Goal: Task Accomplishment & Management: Complete application form

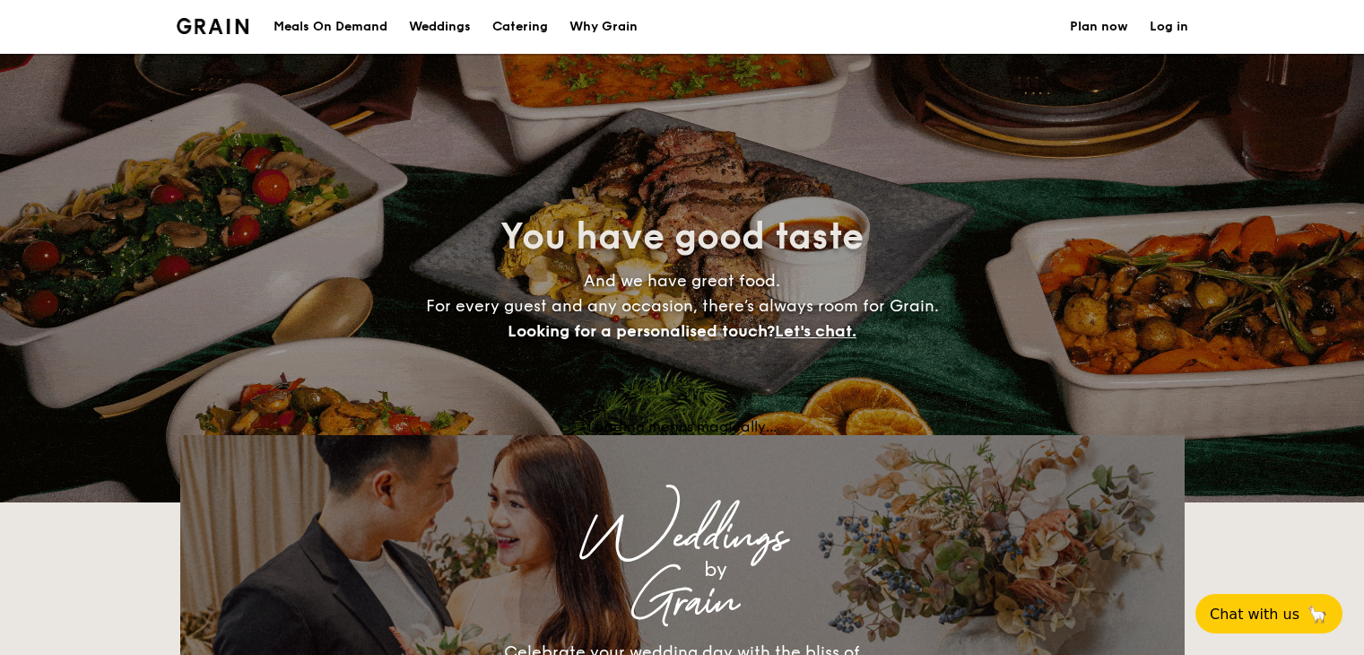
select select
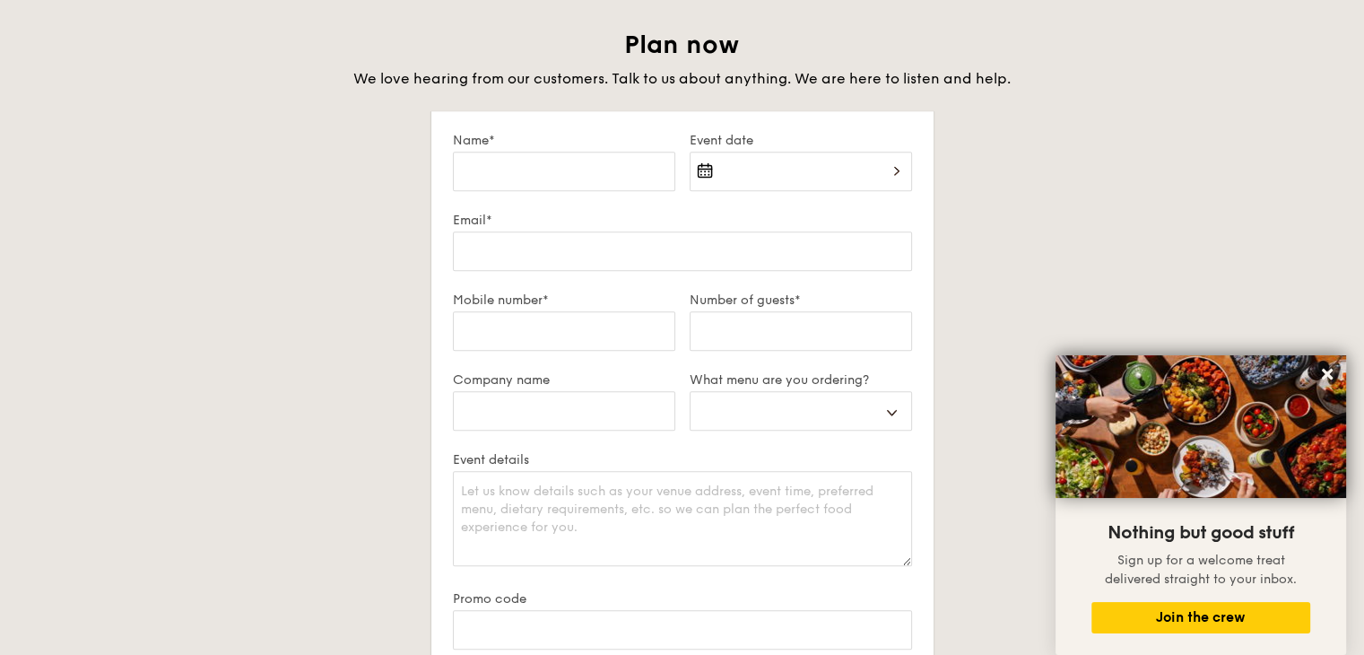
scroll to position [1525, 0]
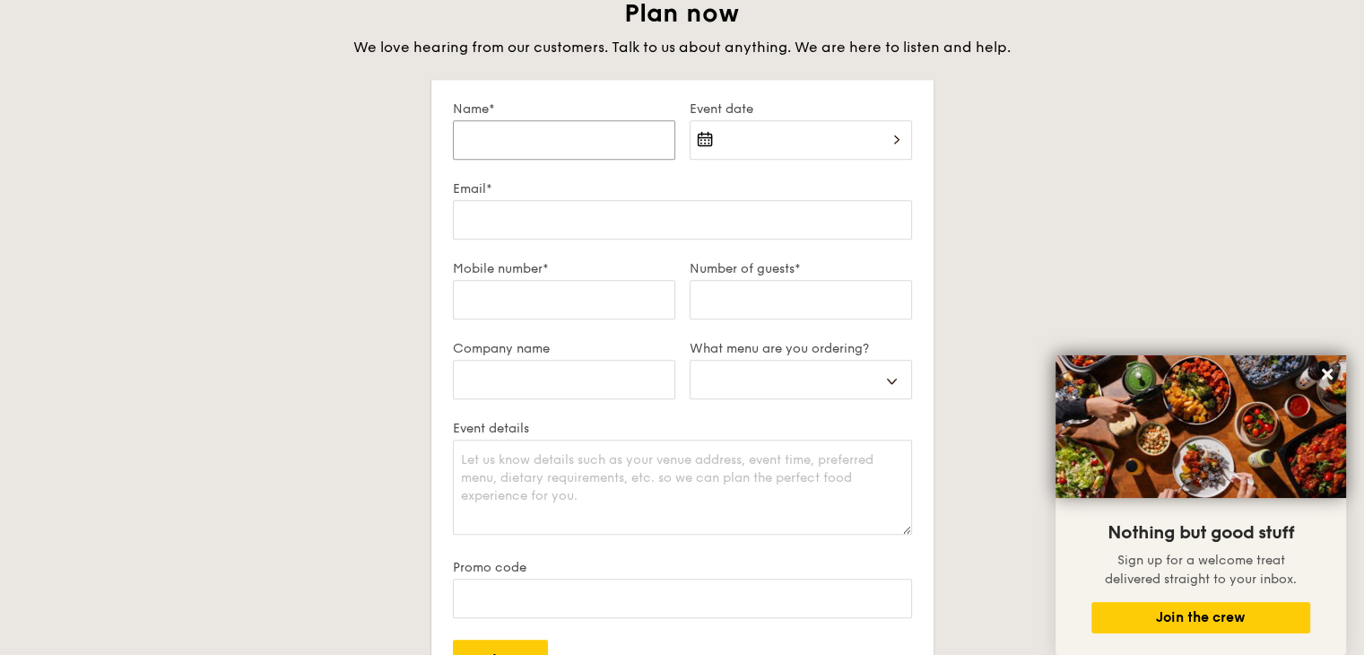
click at [499, 139] on input "Name*" at bounding box center [564, 139] width 222 height 39
type input "a"
select select
type input "an"
select select
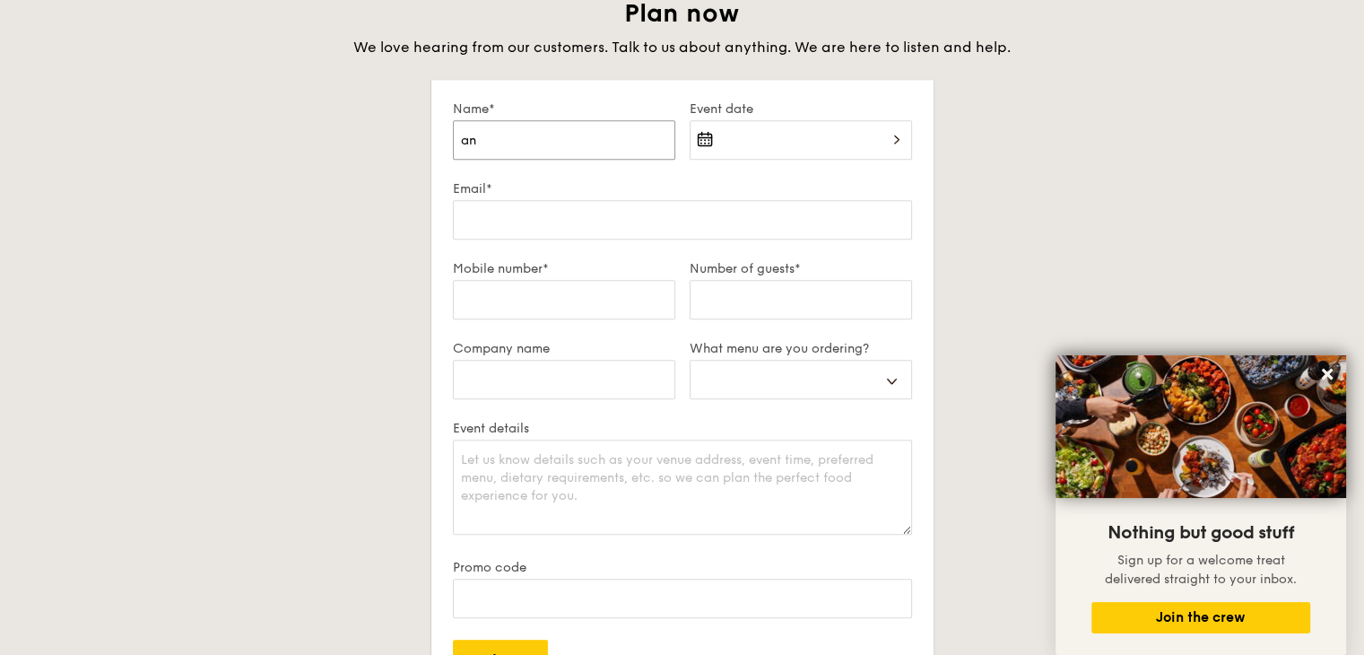
type input "ani"
select select
type input "anic"
select select
type input "ani"
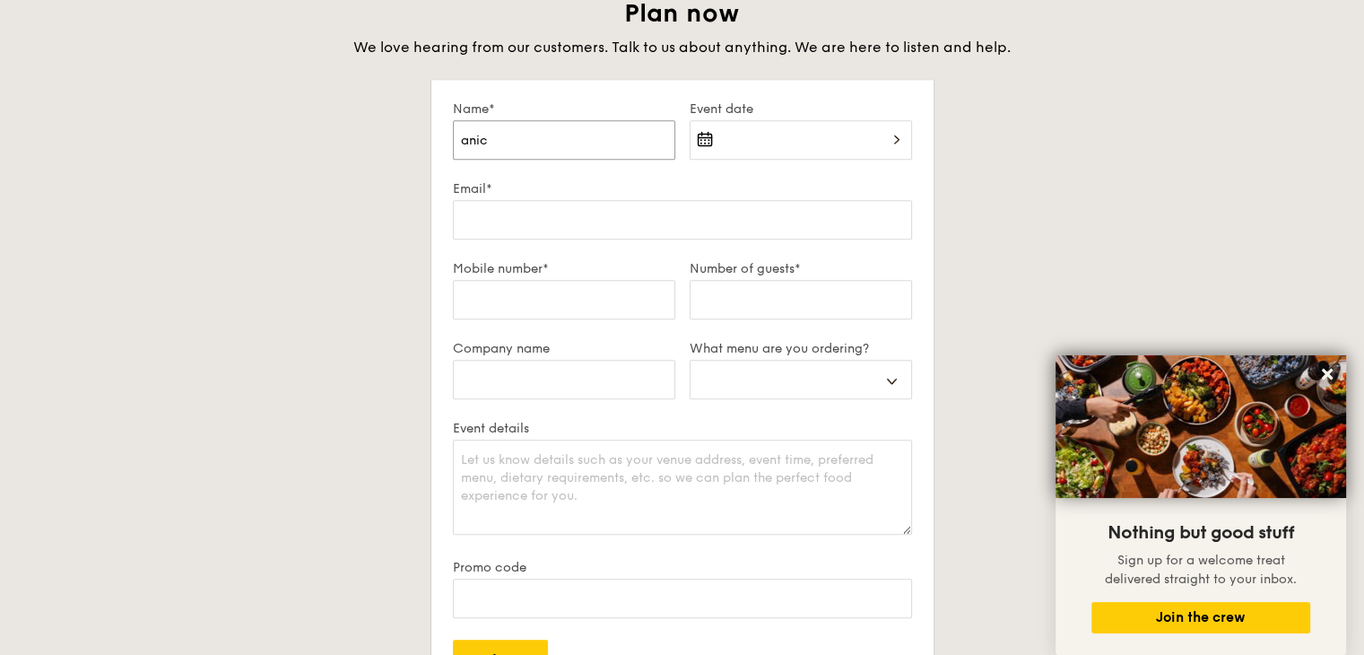
select select
type input "an"
select select
type input "a"
select select
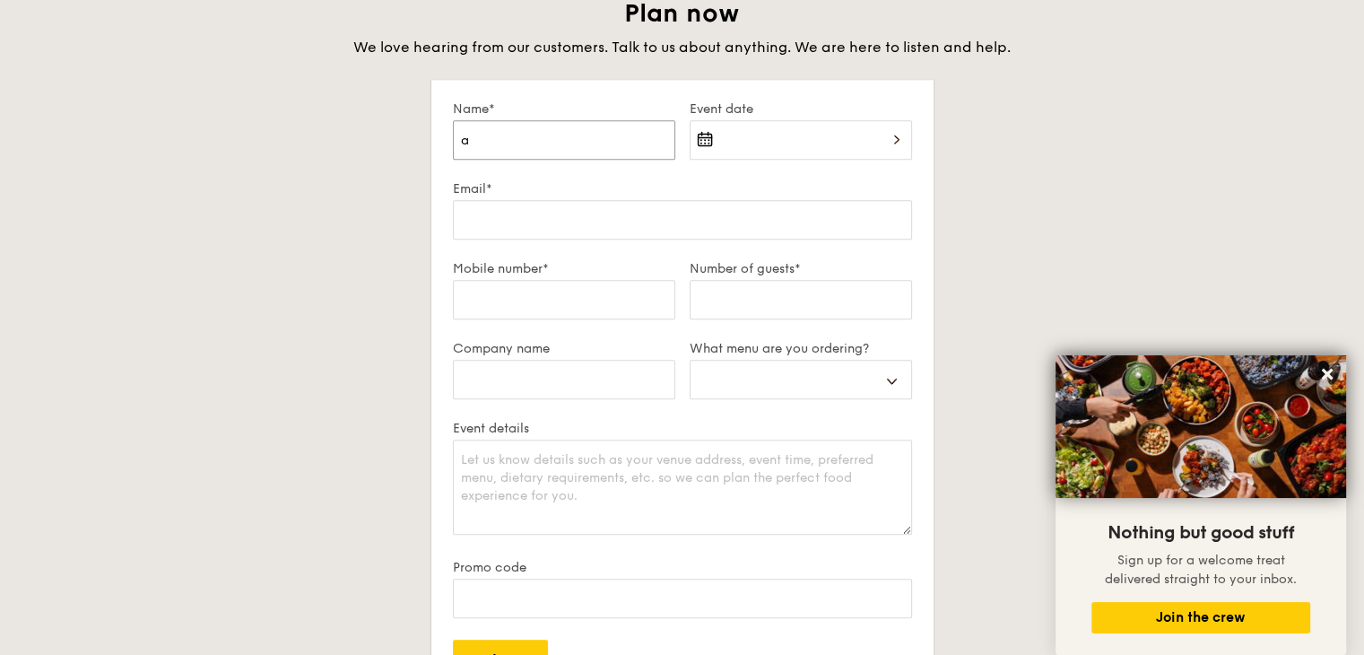
select select
type input "j"
select select
type input "ja"
select select
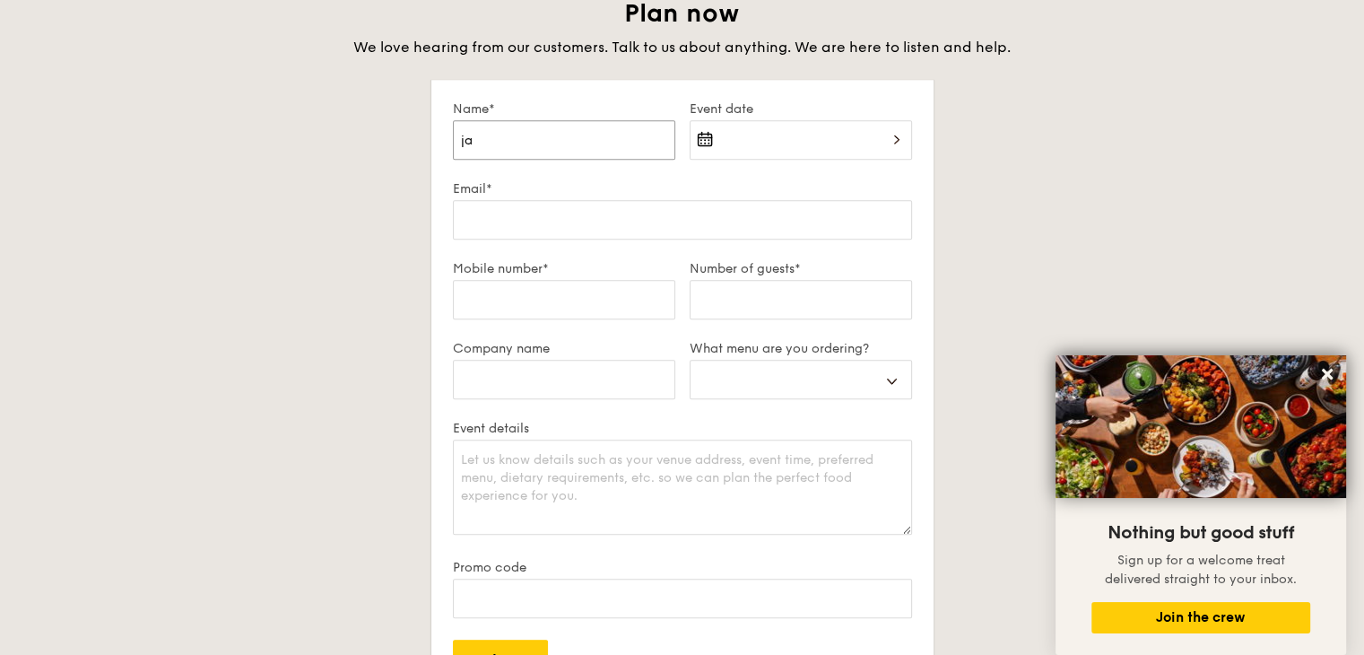
type input "jan"
select select
type input "jani"
select select
type input "janic"
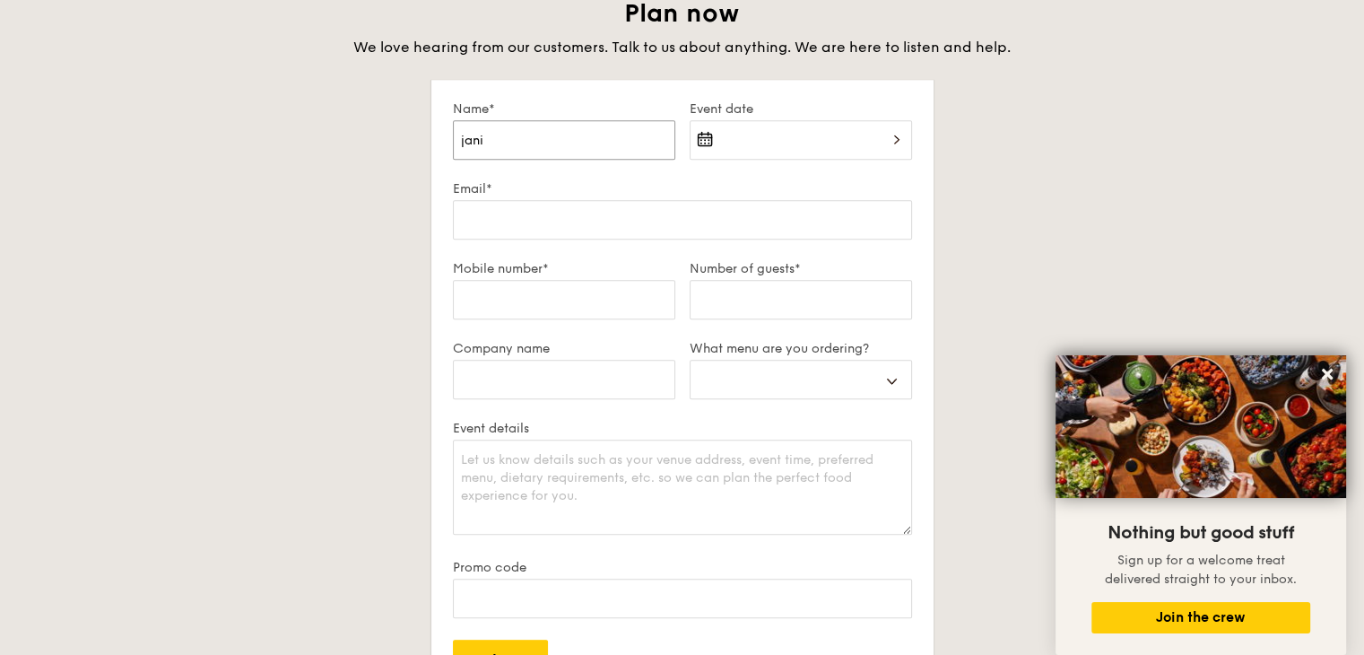
select select
type input "[PERSON_NAME]"
select select
type input "[PERSON_NAME]"
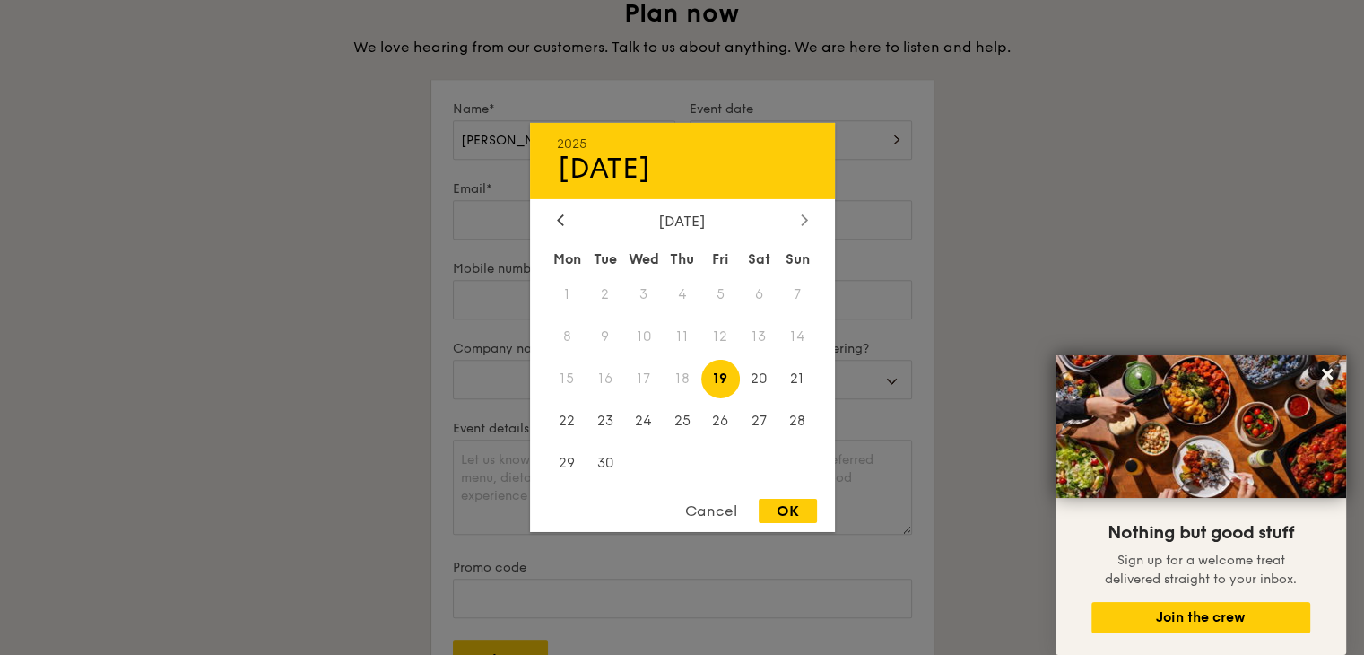
click at [802, 214] on icon at bounding box center [803, 219] width 5 height 11
click at [726, 458] on span "31" at bounding box center [720, 462] width 39 height 39
click at [786, 511] on div "OK" at bounding box center [788, 511] width 58 height 24
type input "[DATE]"
select select
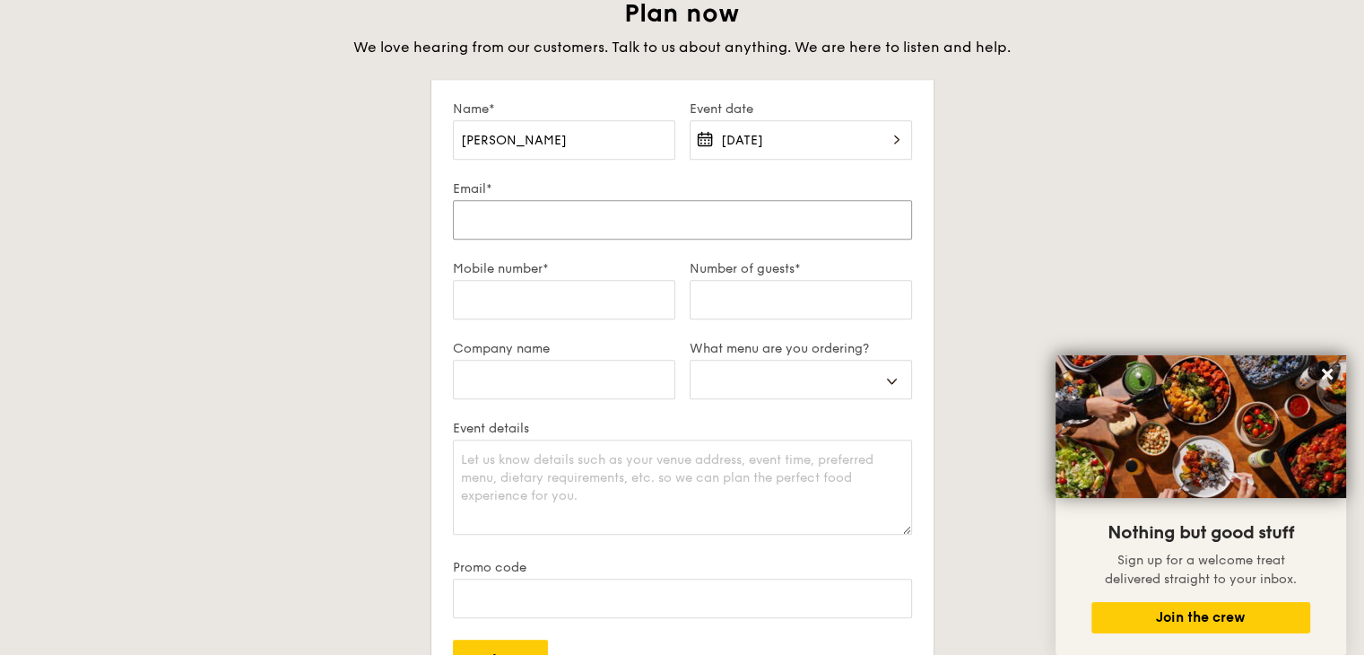
click at [549, 219] on input "Email*" at bounding box center [682, 219] width 459 height 39
type input "[EMAIL_ADDRESS][DOMAIN_NAME]"
select select
click at [565, 291] on input "Mobile number*" at bounding box center [564, 299] width 222 height 39
type input "9017 9861"
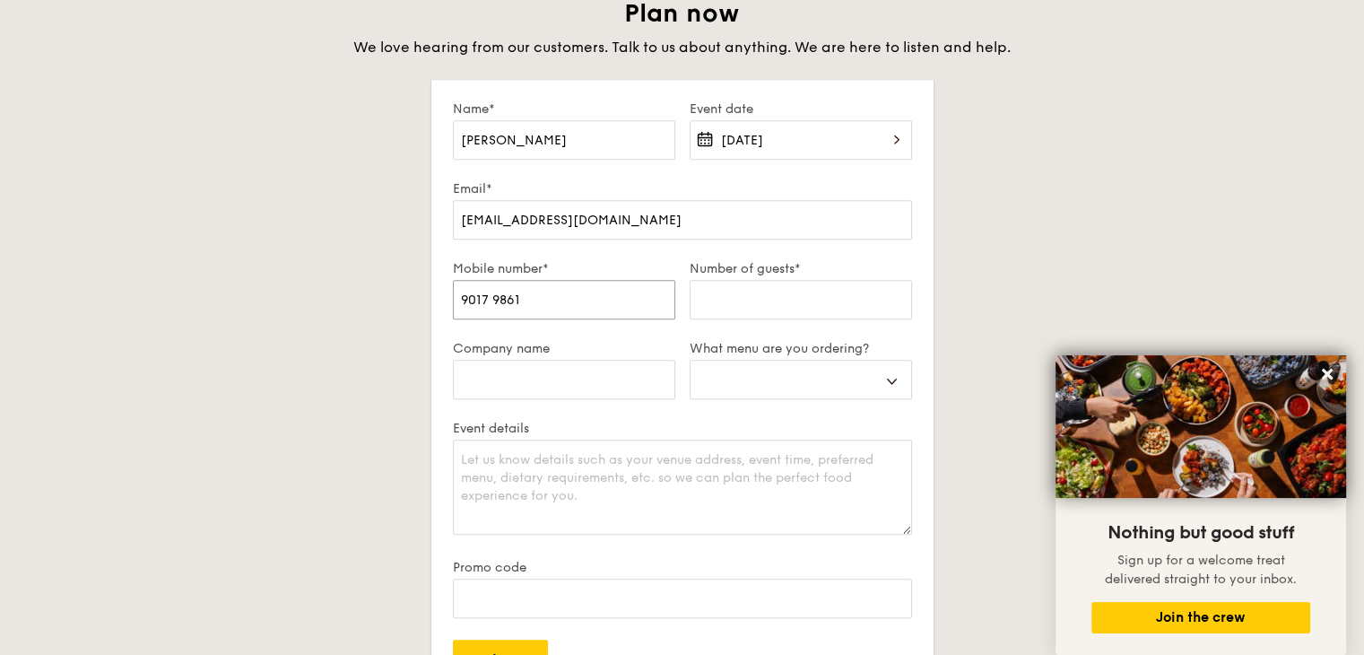
select select
click at [730, 282] on input "Number of guests*" at bounding box center [801, 299] width 222 height 39
type input "2"
select select
type input "25"
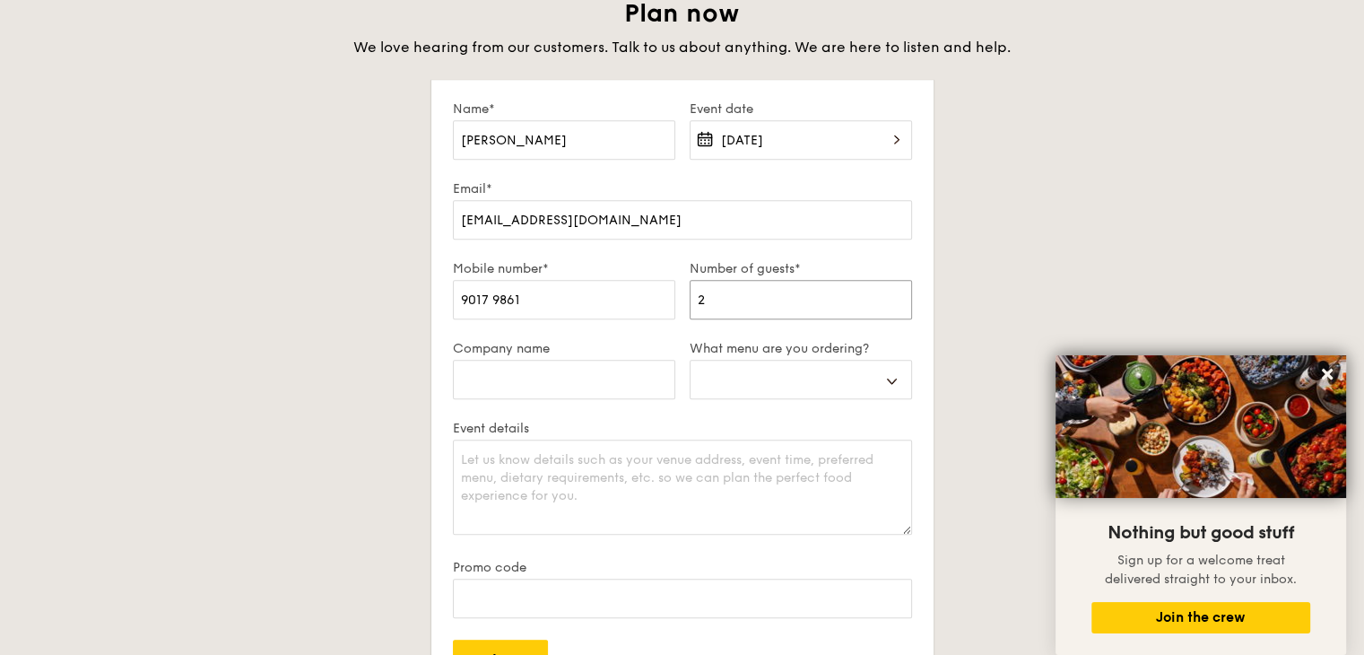
select select
type input "25"
click at [840, 378] on select "Buffet Mini Buffet High Tea Canapés Meal Boxes Wedding" at bounding box center [801, 379] width 222 height 39
select select "buffet"
click at [690, 360] on select "Buffet Mini Buffet High Tea Canapés Meal Boxes Wedding" at bounding box center [801, 379] width 222 height 39
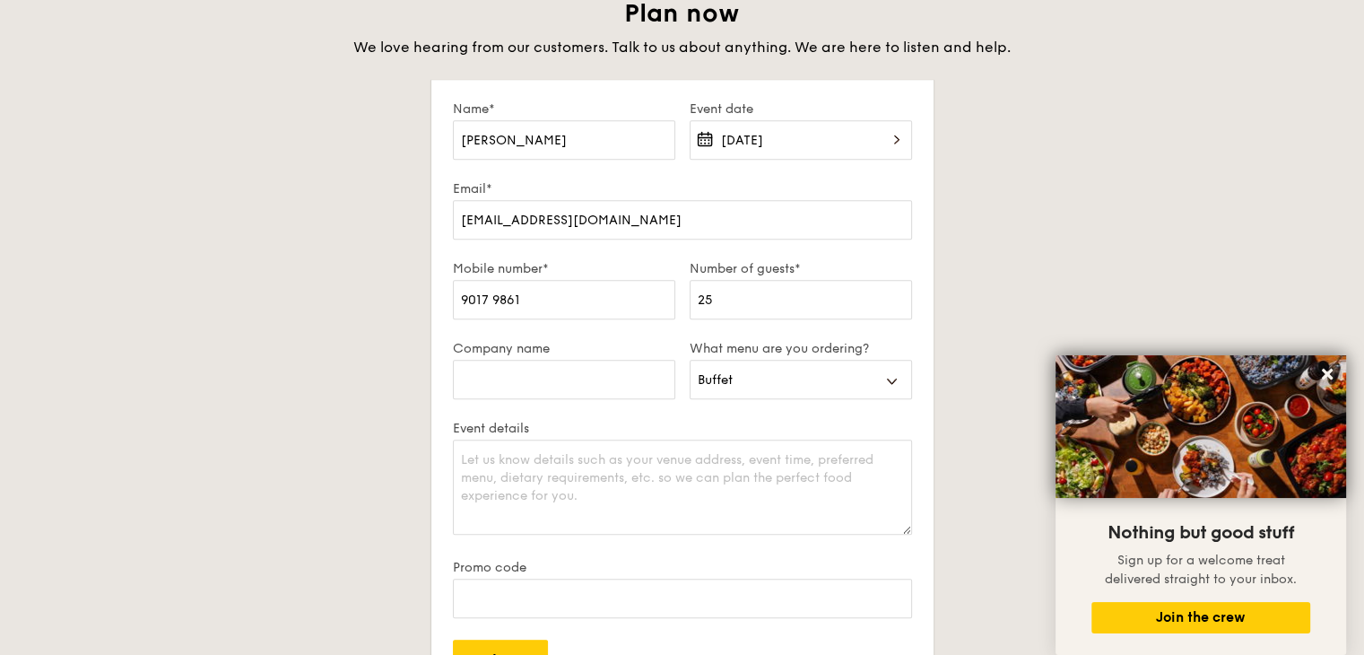
click at [210, 368] on div "Plan now We love hearing from our customers. Talk to us about anything. We are …" at bounding box center [682, 413] width 1004 height 832
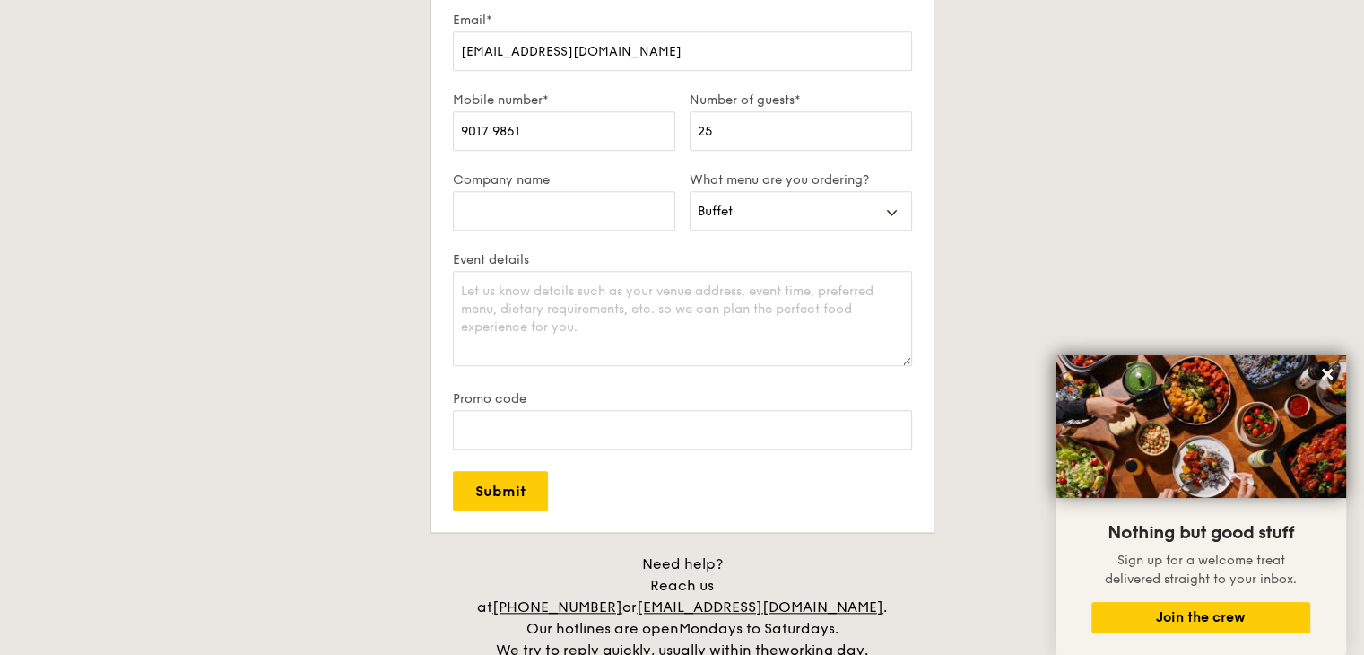
scroll to position [1704, 0]
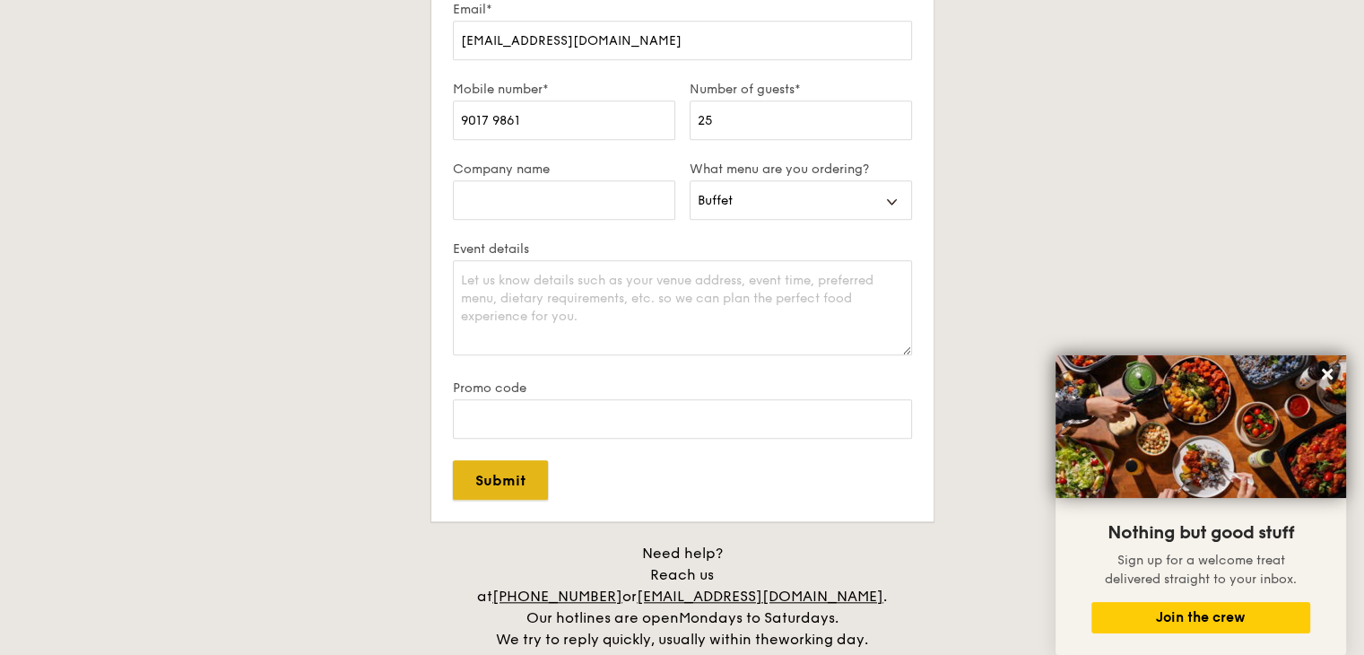
click at [534, 484] on input "Submit" at bounding box center [500, 479] width 95 height 39
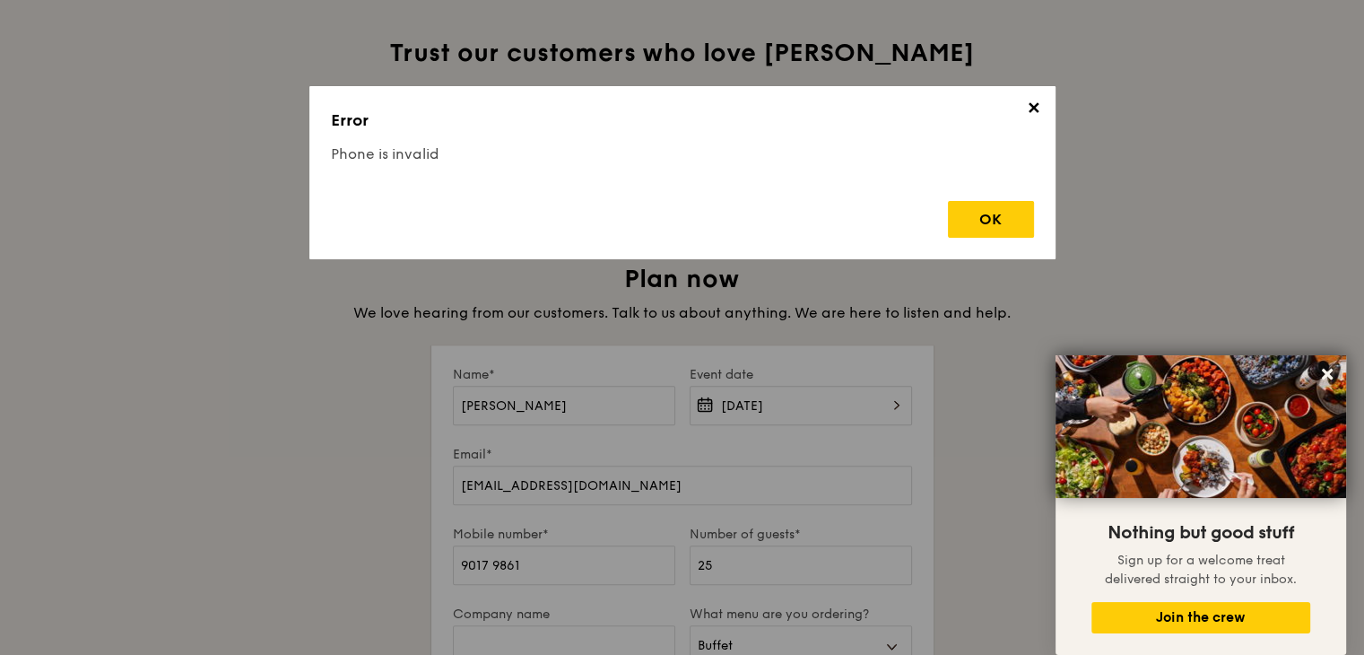
scroll to position [1256, 0]
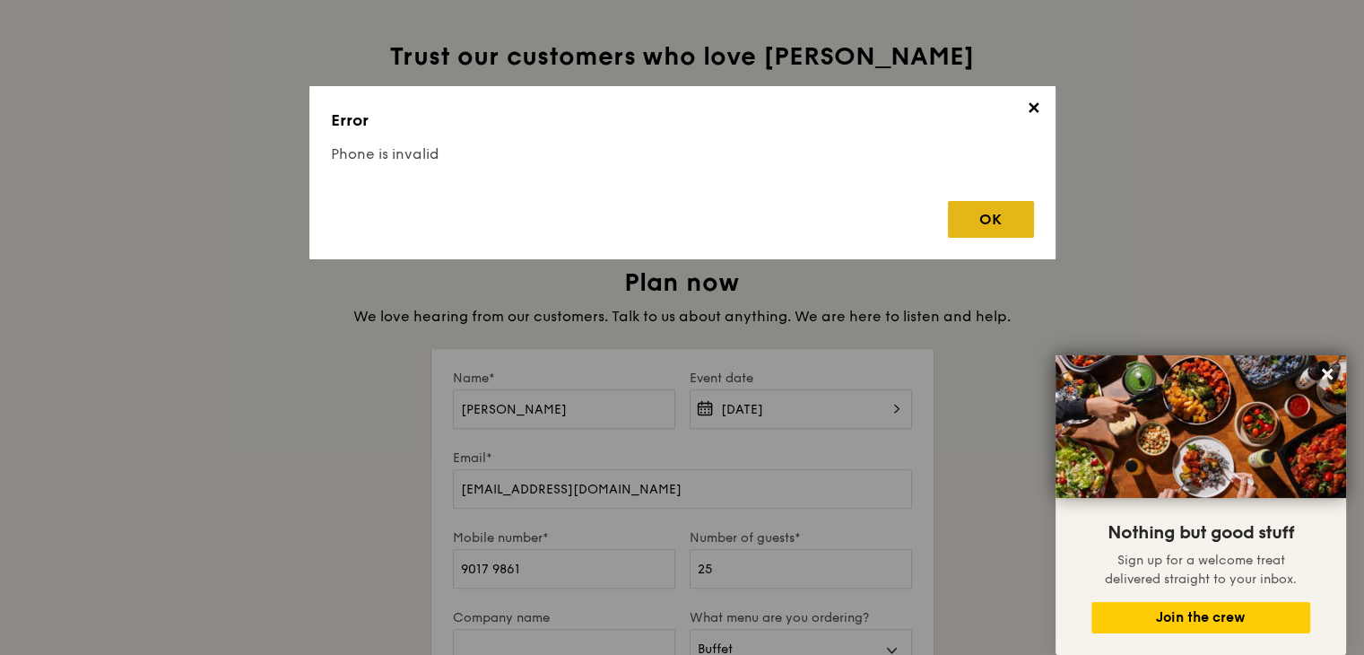
click at [971, 222] on div "OK" at bounding box center [991, 219] width 86 height 37
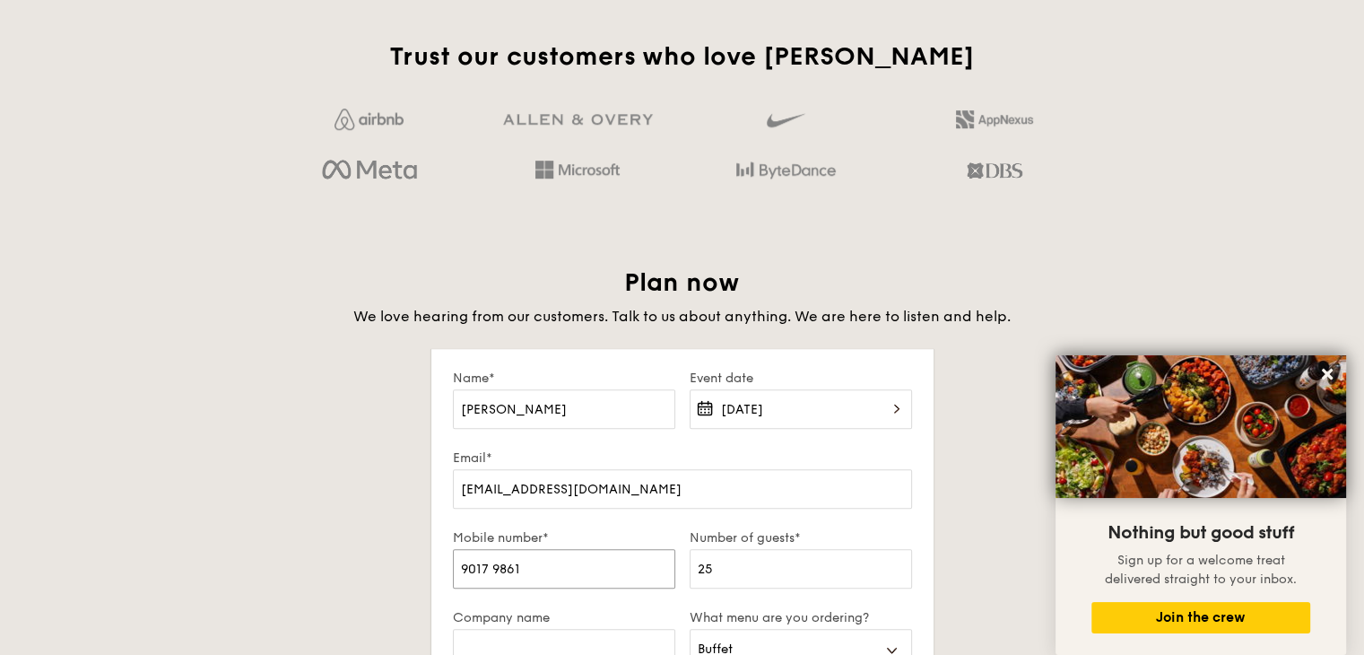
click at [552, 562] on input "9017 9861" at bounding box center [564, 568] width 222 height 39
drag, startPoint x: 547, startPoint y: 566, endPoint x: 433, endPoint y: 566, distance: 113.9
click at [433, 566] on form "Name* [PERSON_NAME] Event date [DATE] Email* [EMAIL_ADDRESS][DOMAIN_NAME] Mobil…" at bounding box center [682, 659] width 502 height 621
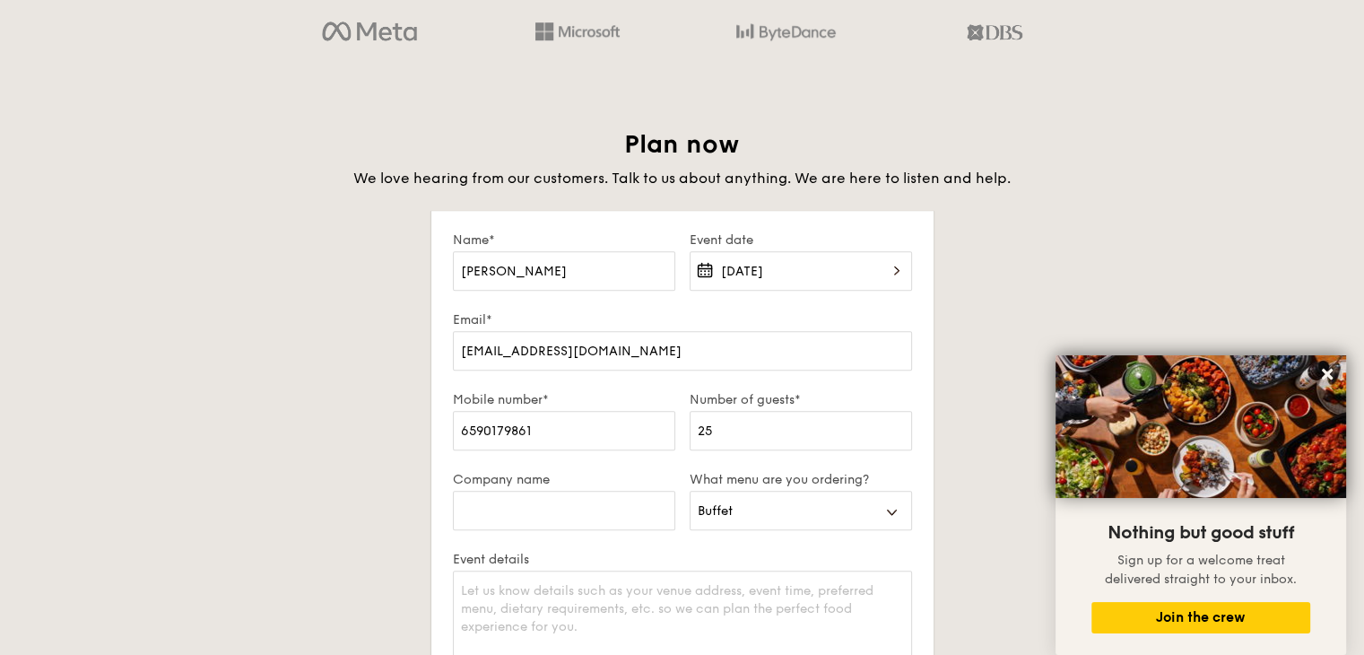
scroll to position [1704, 0]
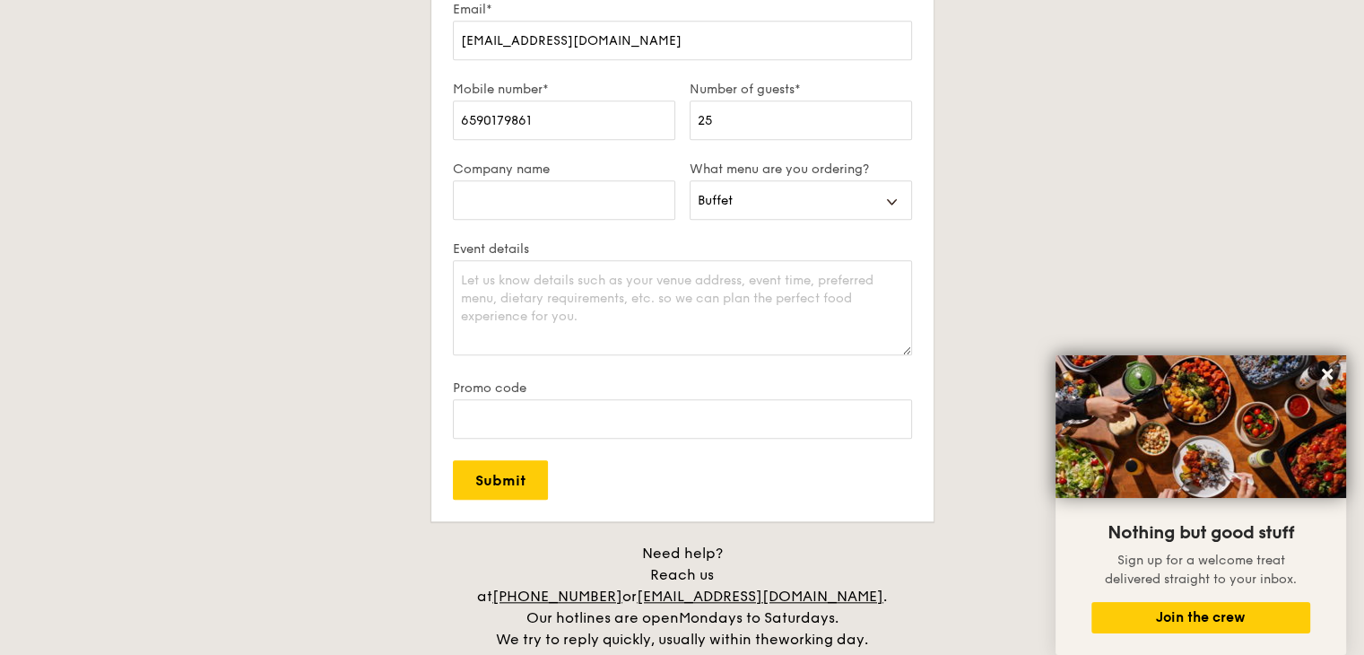
click at [499, 455] on div "Promo code" at bounding box center [682, 420] width 459 height 80
click at [497, 469] on input "Submit" at bounding box center [500, 479] width 95 height 39
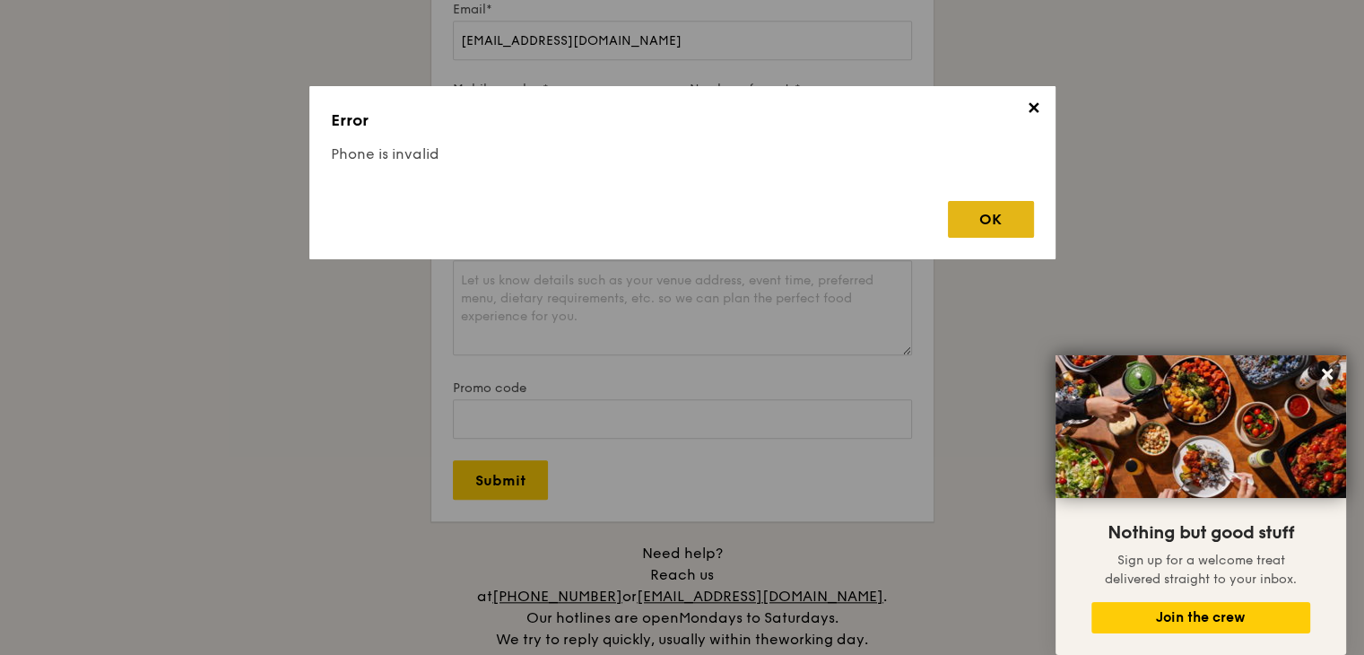
click at [1008, 213] on div "OK" at bounding box center [991, 219] width 86 height 37
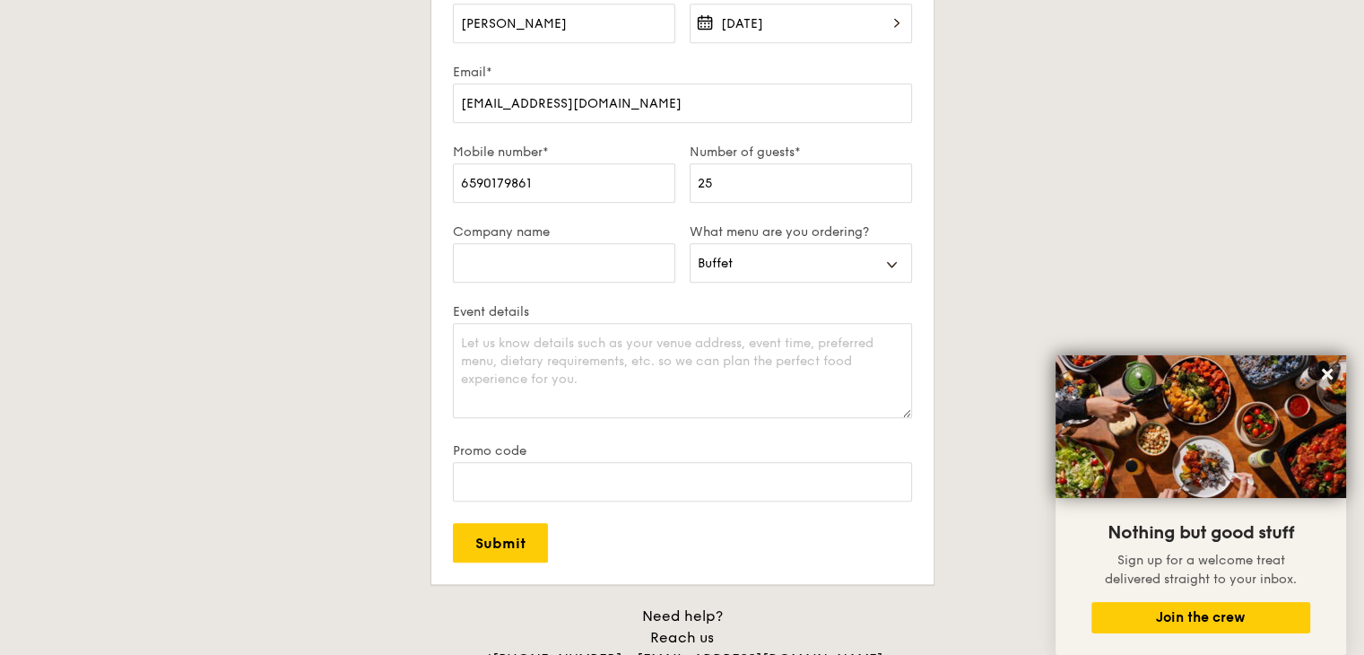
scroll to position [1525, 0]
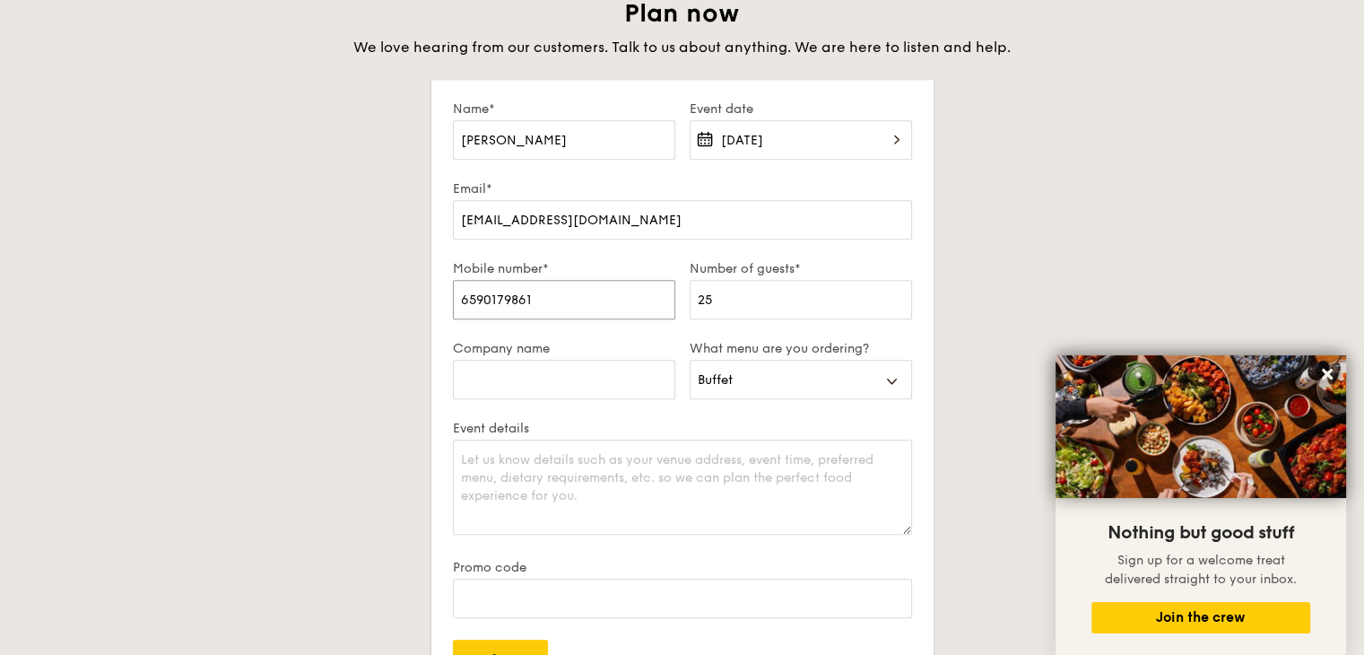
click at [478, 296] on input "6590179861" at bounding box center [564, 299] width 222 height 39
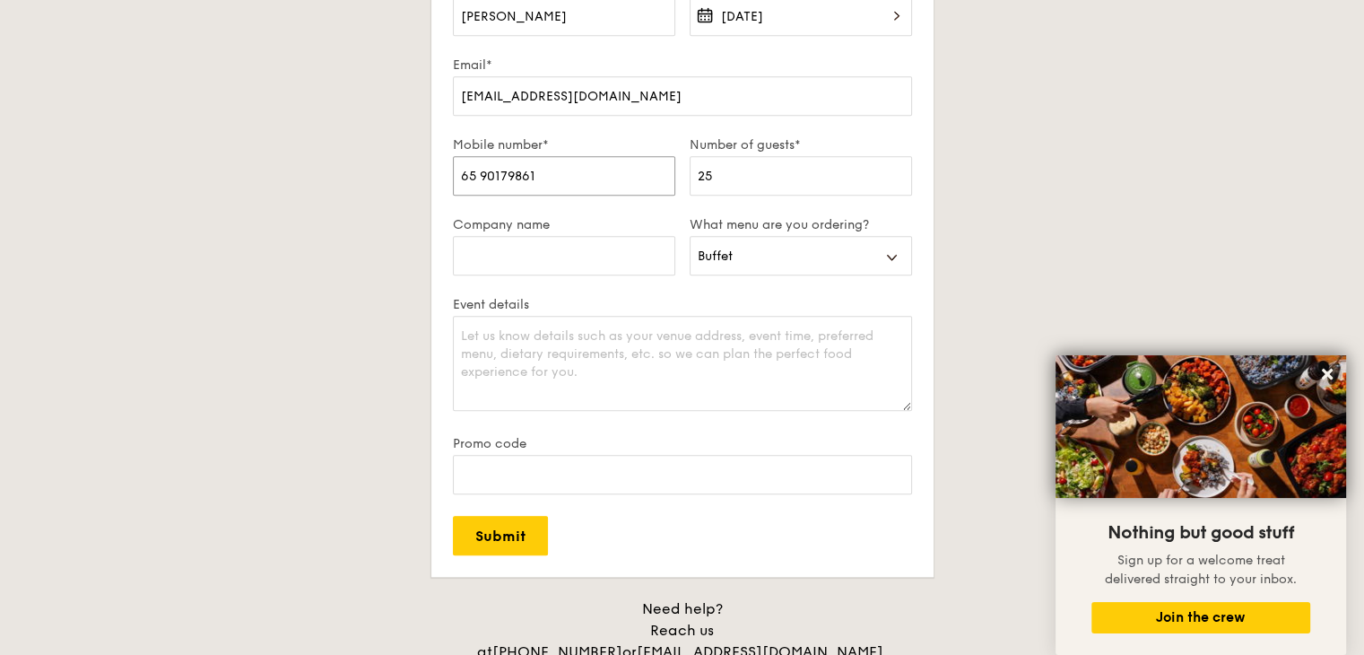
scroll to position [1794, 0]
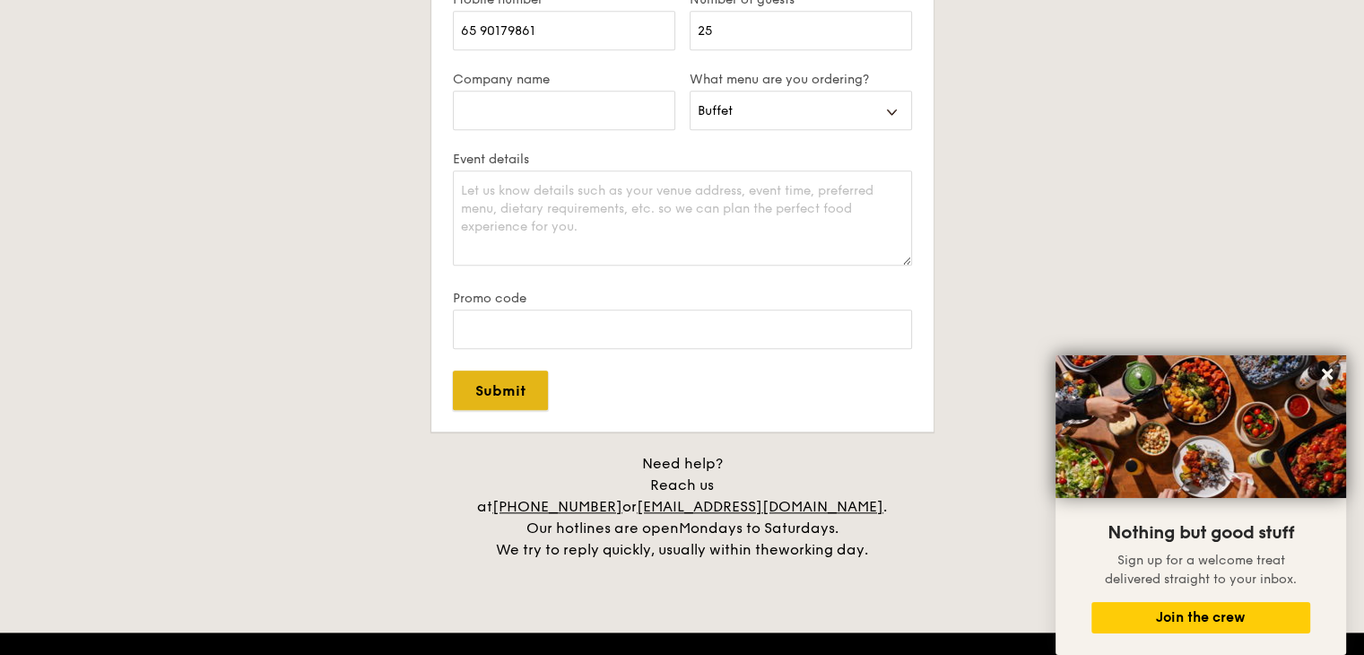
click at [500, 403] on input "Submit" at bounding box center [500, 389] width 95 height 39
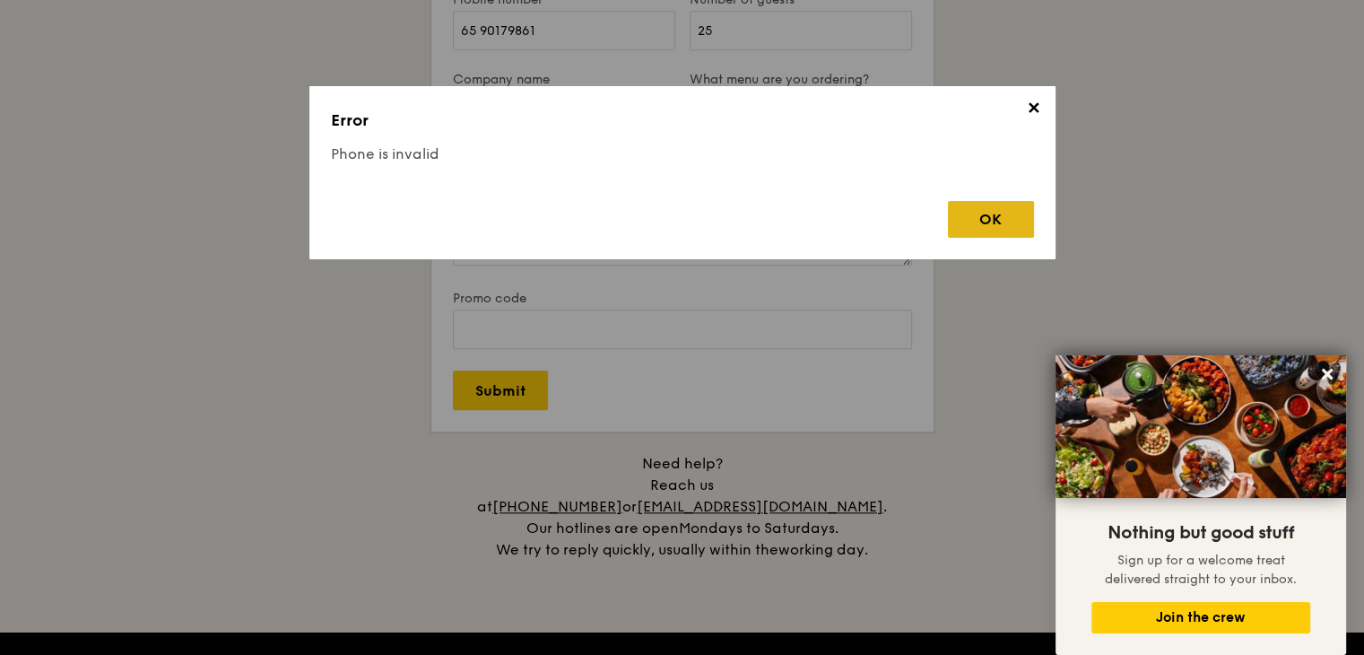
click at [1007, 221] on div "OK" at bounding box center [991, 219] width 86 height 37
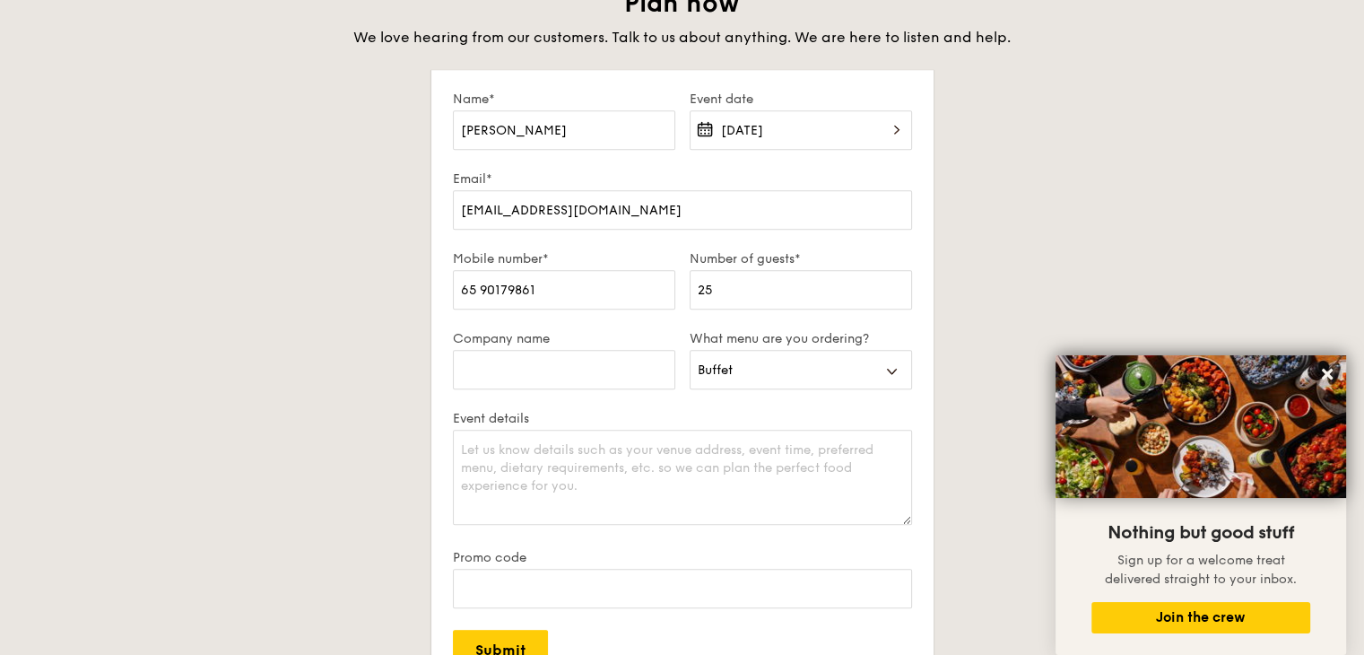
scroll to position [1525, 0]
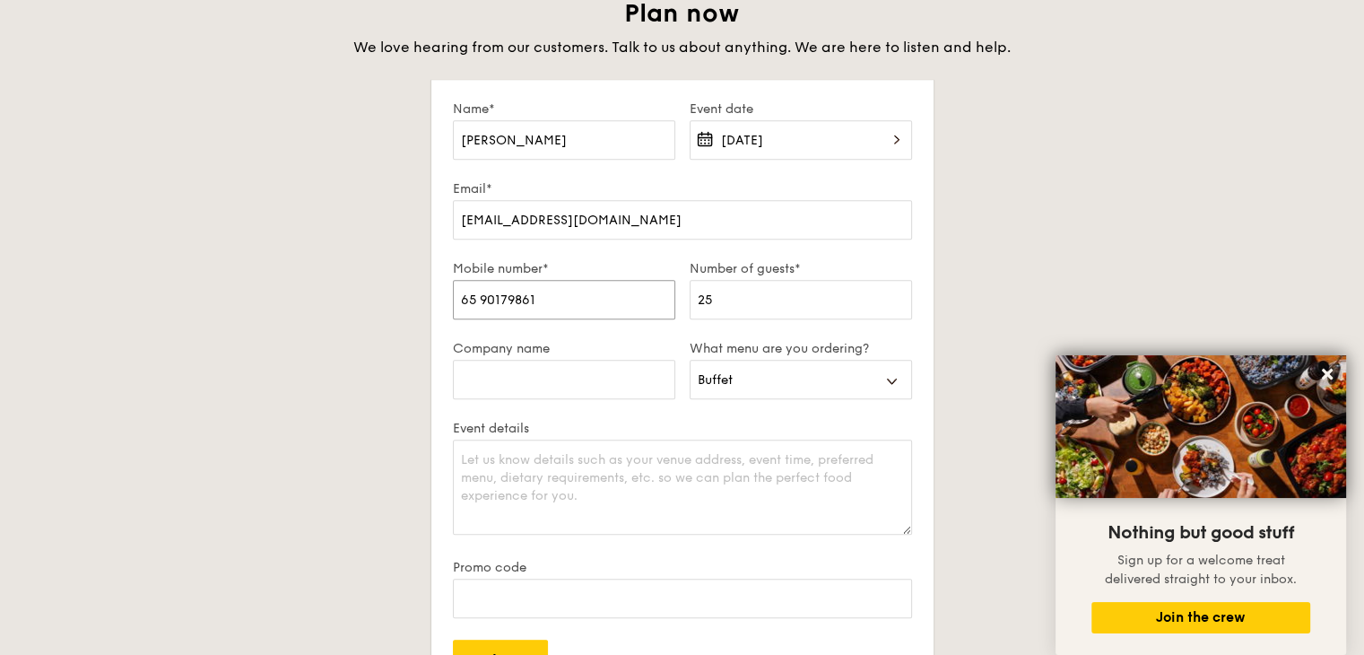
click at [480, 296] on input "65 90179861" at bounding box center [564, 299] width 222 height 39
type input "90179861"
click at [301, 364] on div "Plan now We love hearing from our customers. Talk to us about anything. We are …" at bounding box center [682, 413] width 1004 height 832
click at [506, 647] on input "Submit" at bounding box center [500, 658] width 95 height 39
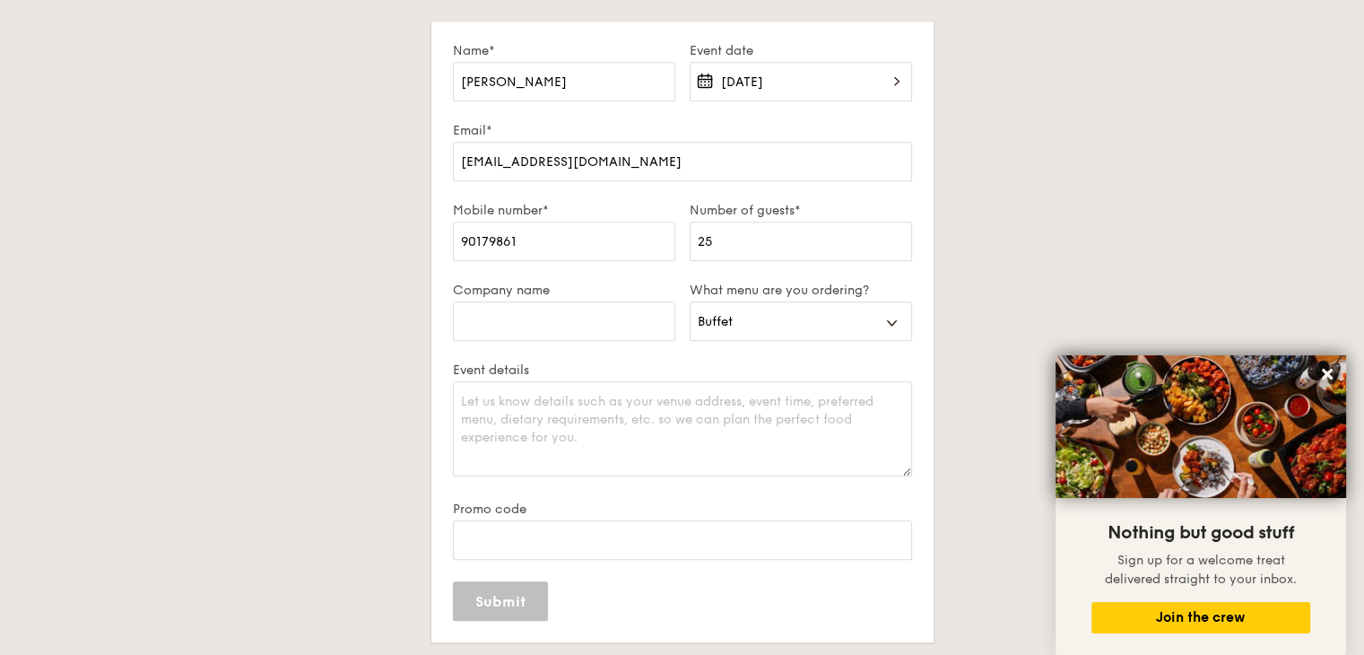
scroll to position [1614, 0]
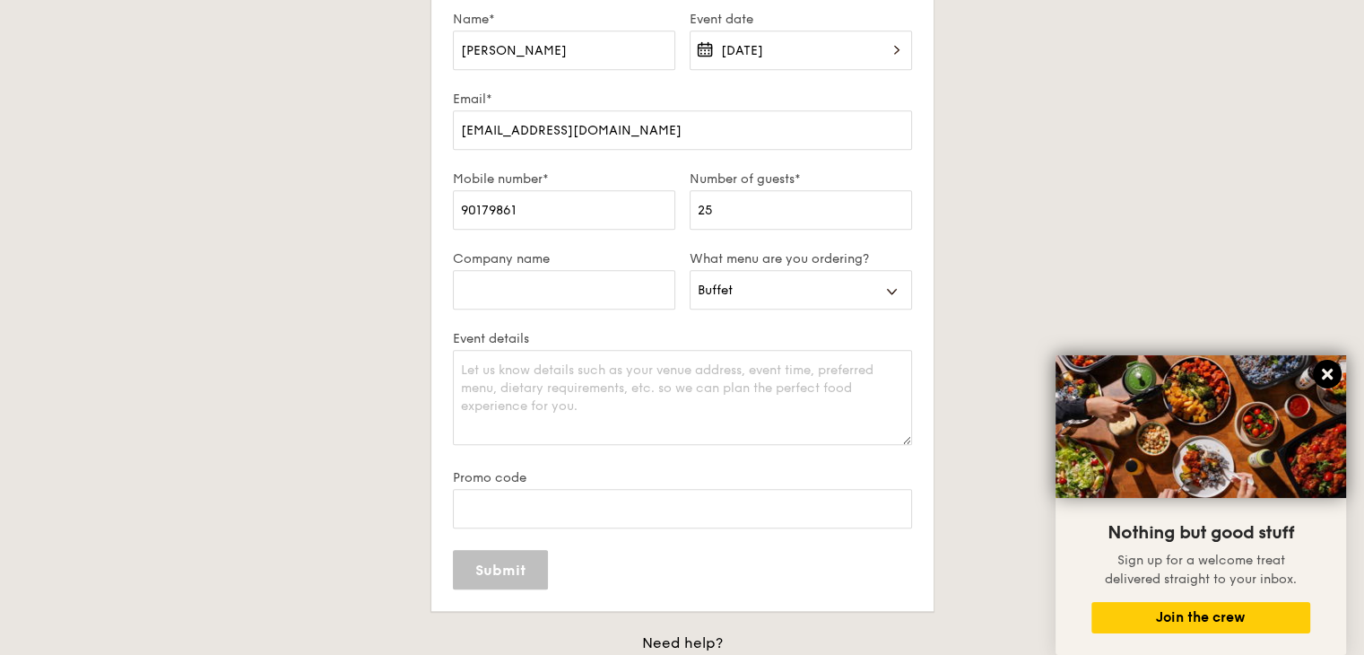
click at [1317, 365] on button at bounding box center [1327, 374] width 29 height 29
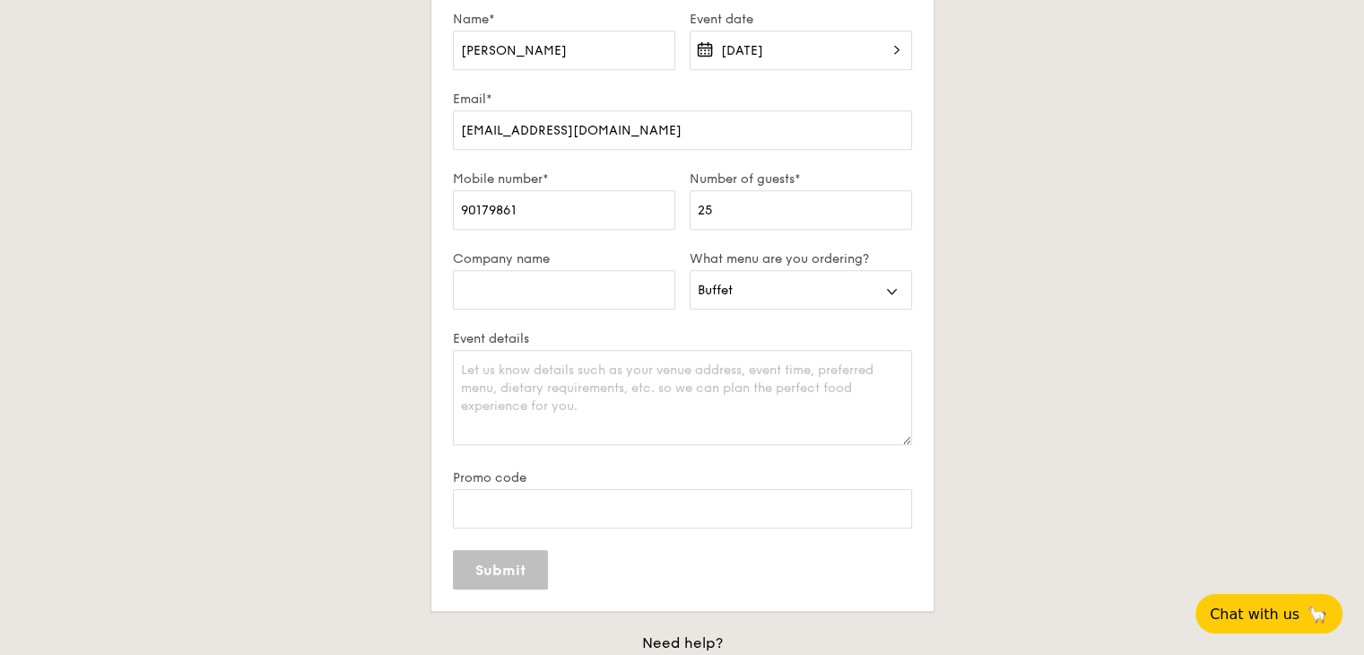
click at [1082, 287] on div "Plan now We love hearing from our customers. Talk to us about anything. We are …" at bounding box center [682, 324] width 1004 height 832
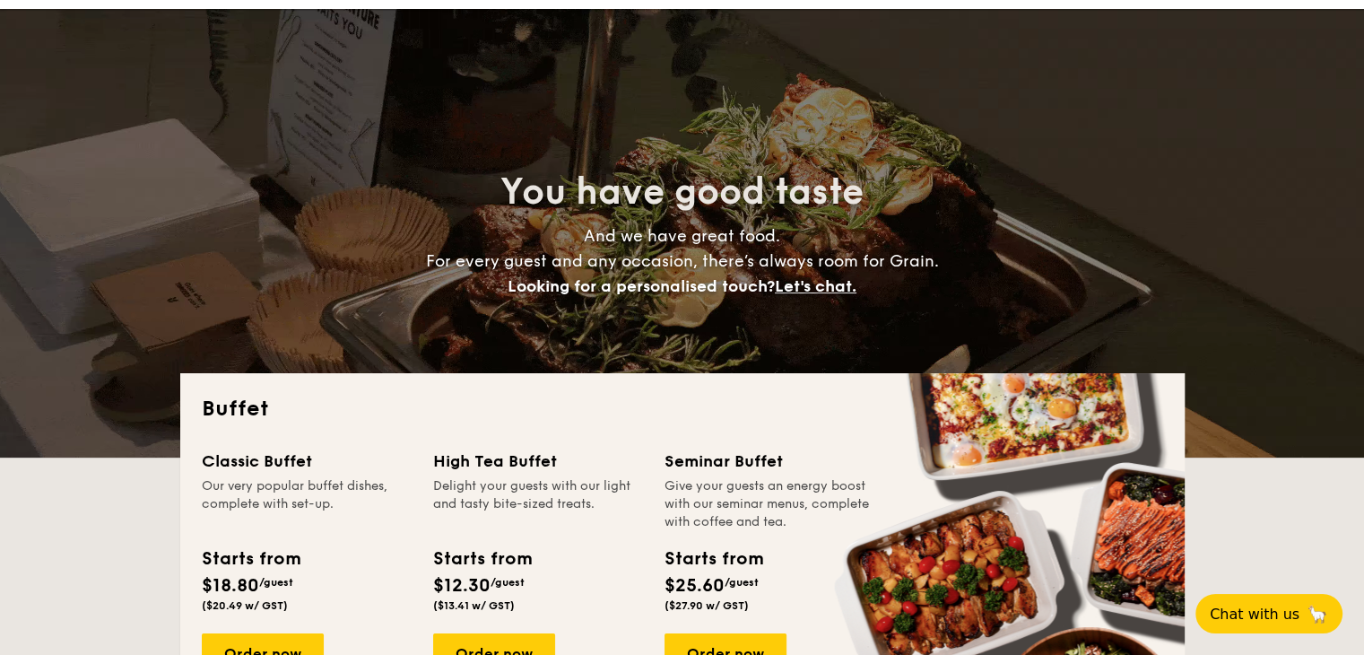
scroll to position [0, 0]
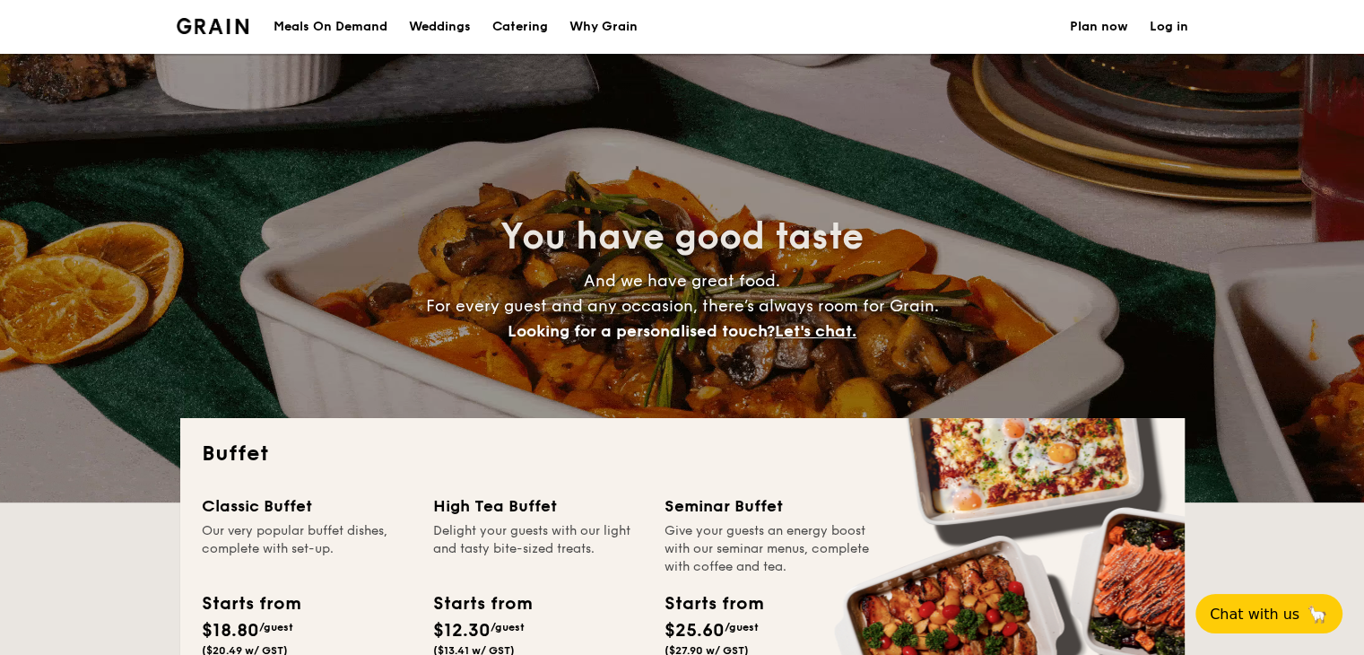
click at [518, 27] on h1 "Catering" at bounding box center [520, 27] width 56 height 54
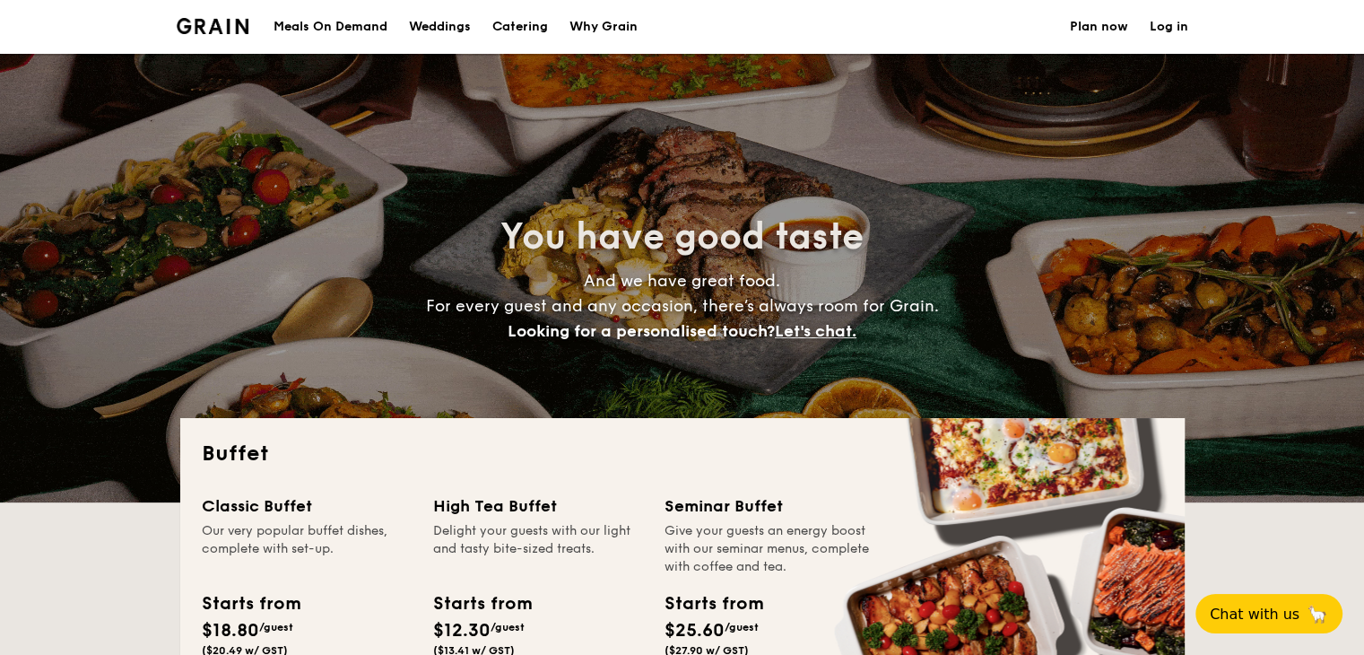
click at [517, 27] on h1 "Catering" at bounding box center [520, 27] width 56 height 54
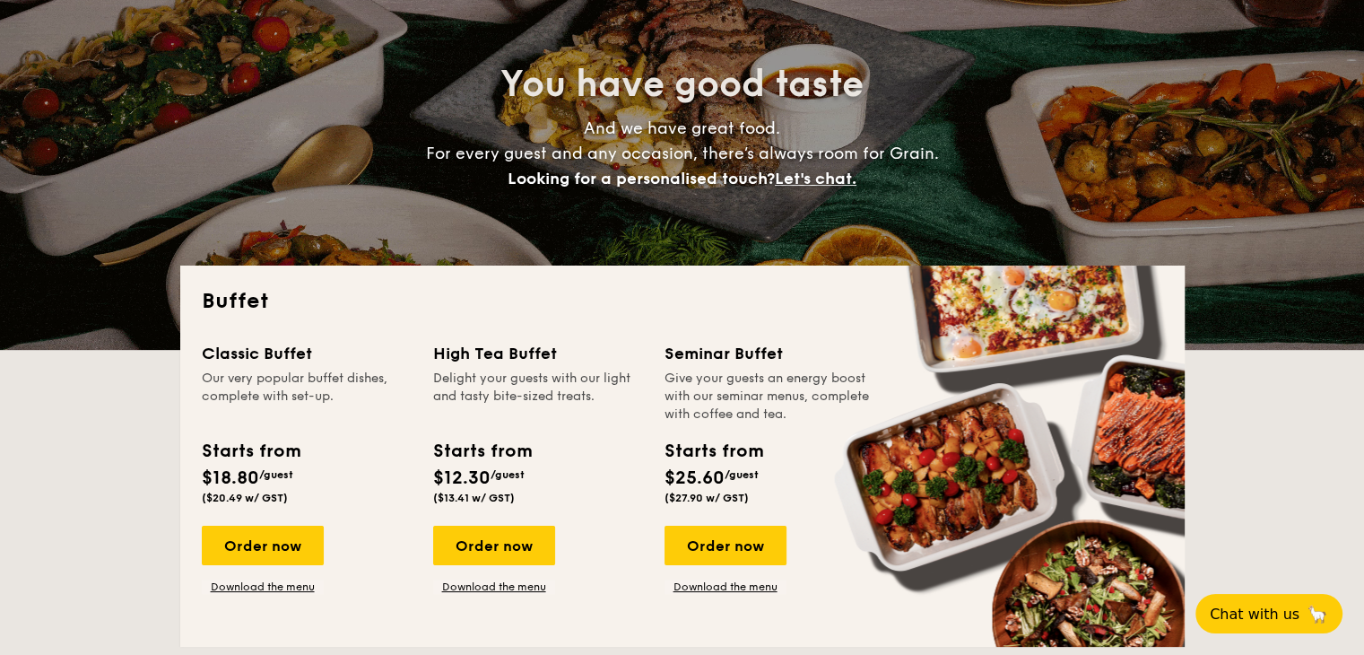
scroll to position [179, 0]
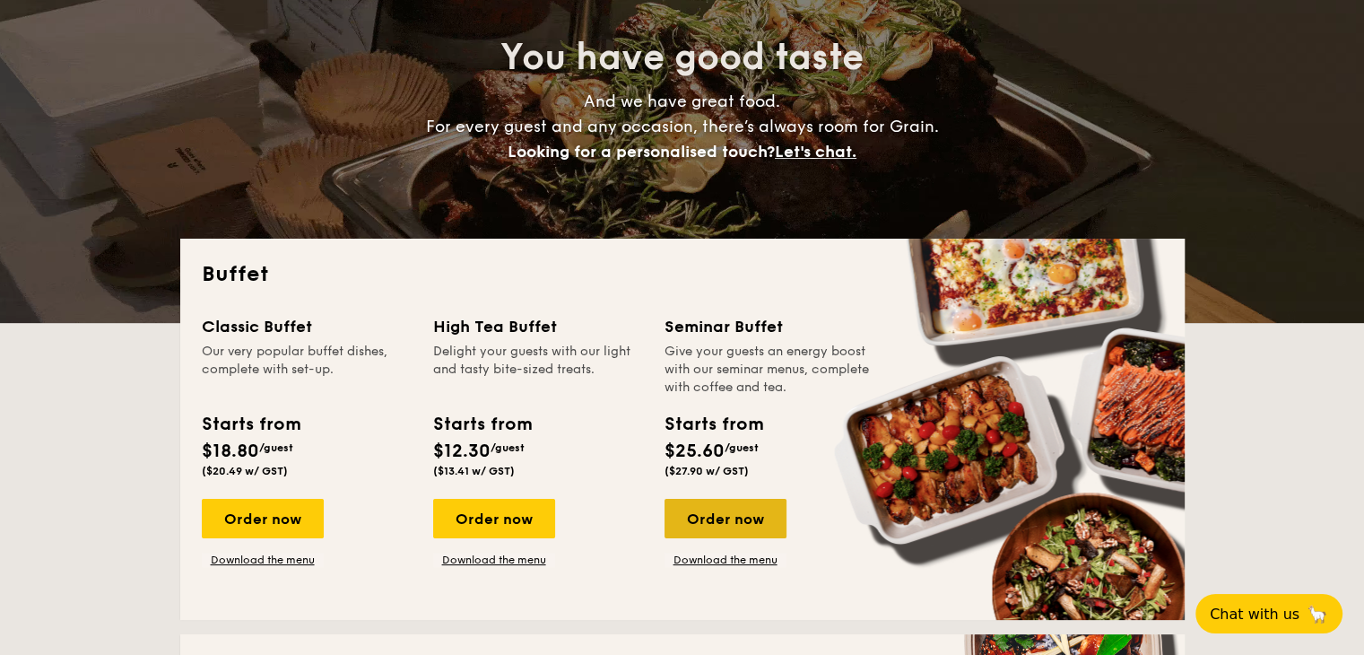
click at [710, 526] on div "Order now" at bounding box center [726, 518] width 122 height 39
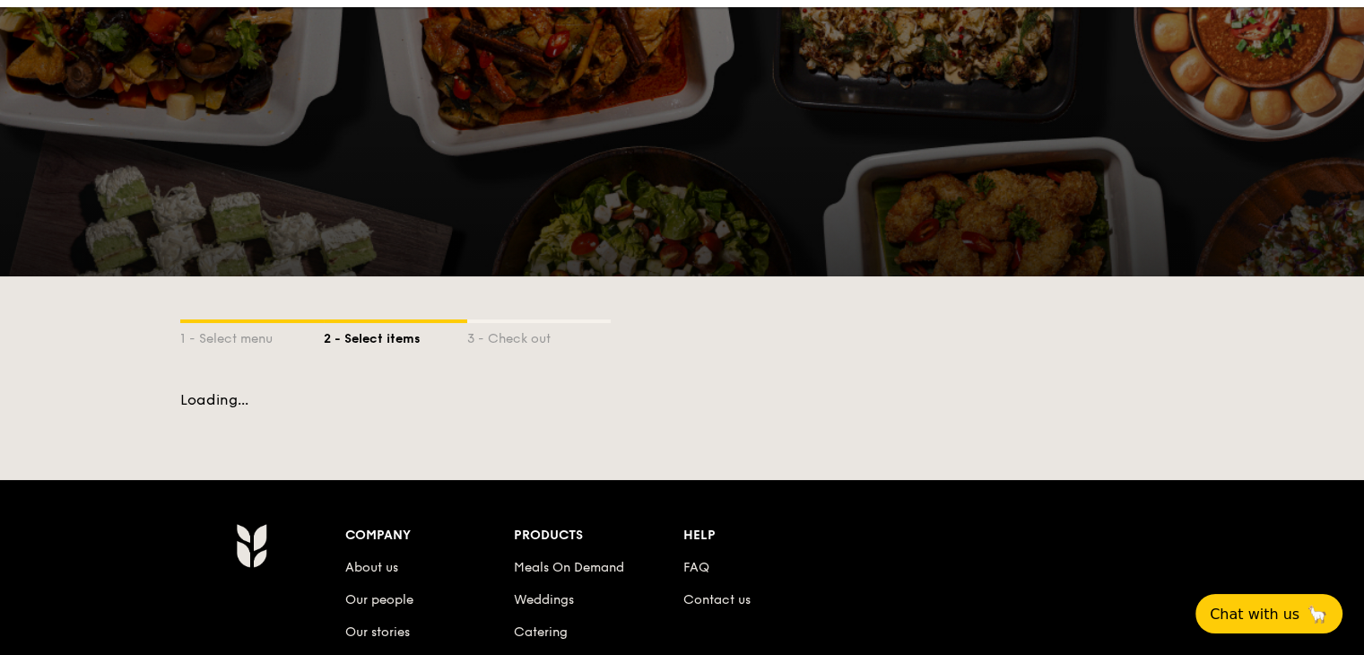
scroll to position [90, 0]
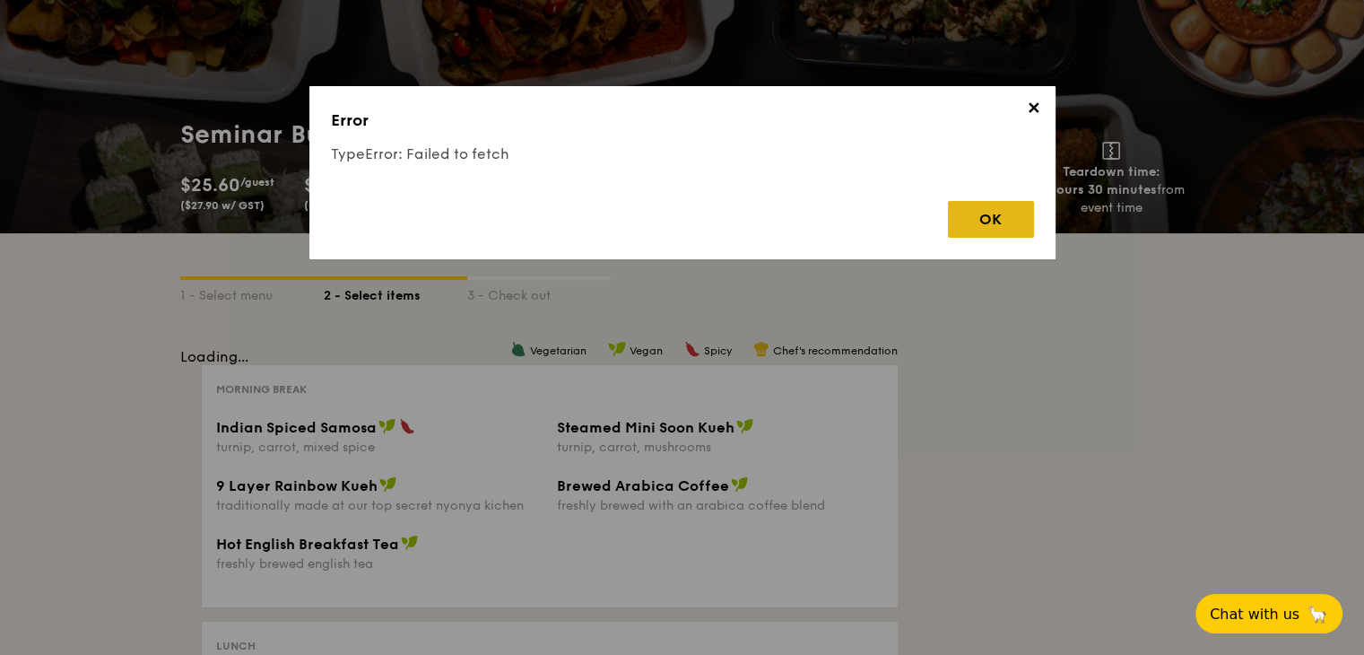
click at [987, 216] on div "OK" at bounding box center [991, 219] width 86 height 37
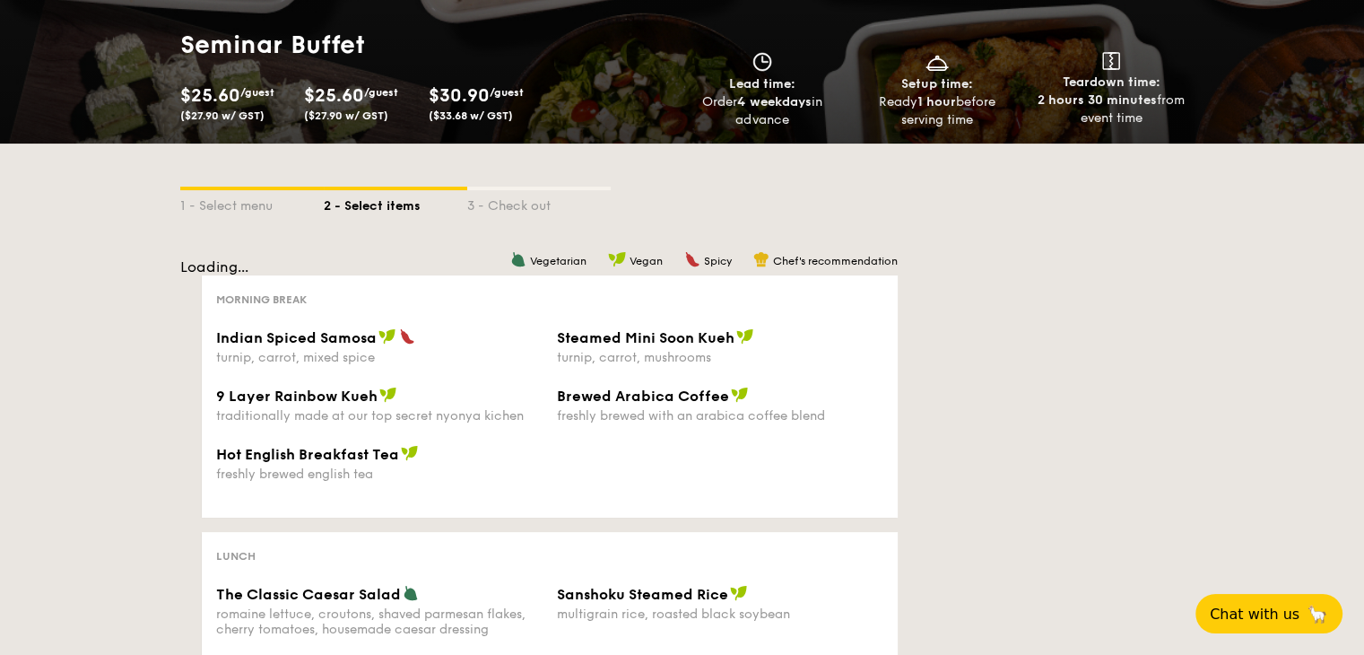
scroll to position [179, 0]
select select
